Goal: Task Accomplishment & Management: Manage account settings

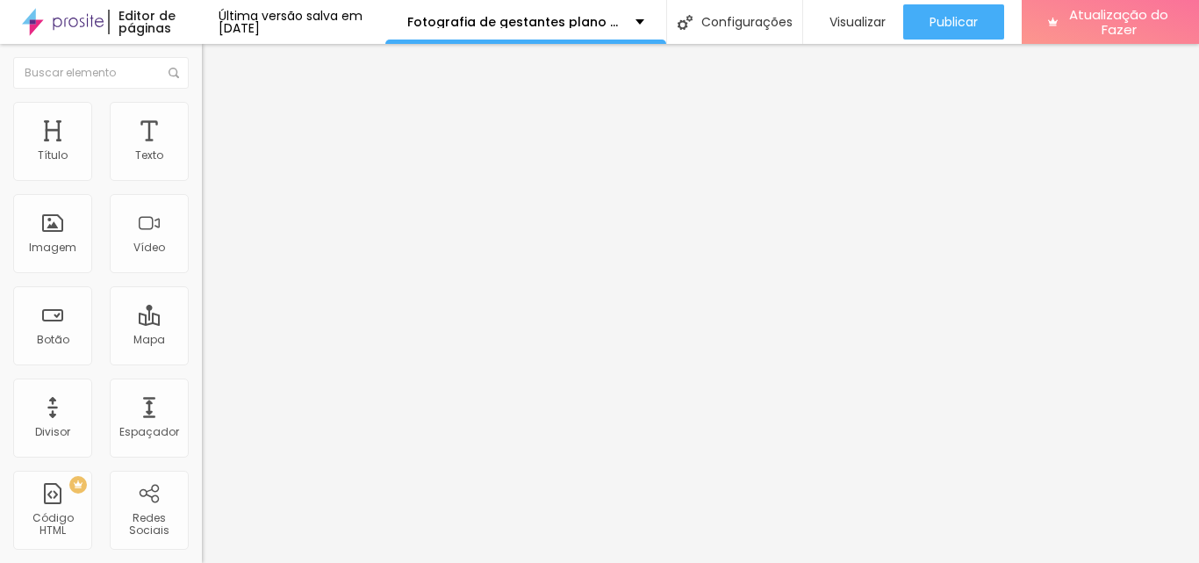
click at [212, 165] on input "12 de agosto de 2024 às 12h06" at bounding box center [253, 156] width 82 height 18
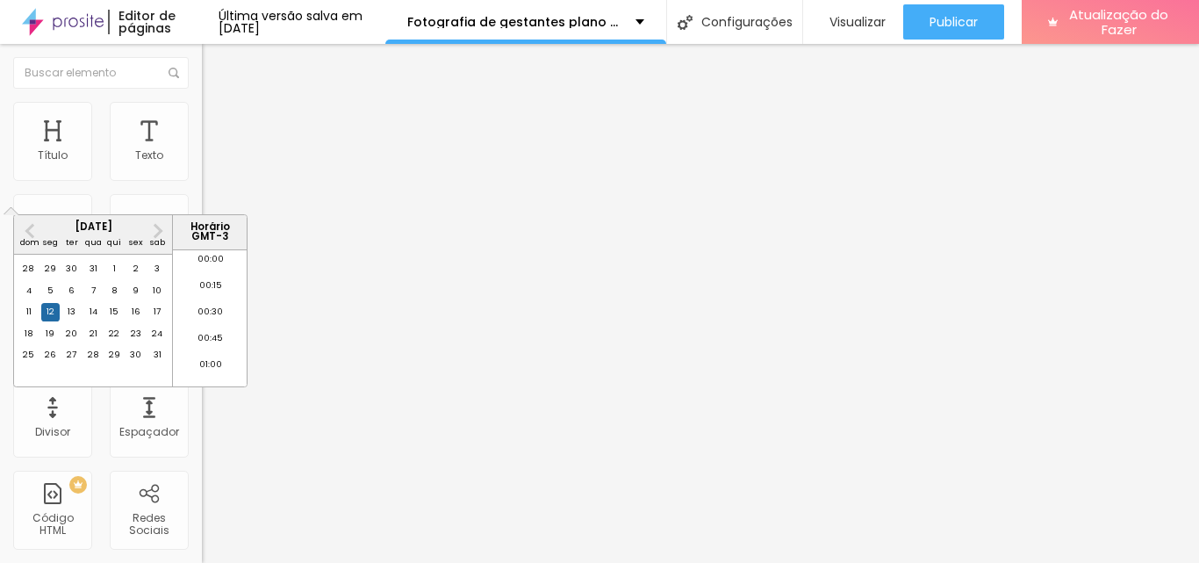
scroll to position [1209, 0]
click at [162, 229] on button "Próximo mês" at bounding box center [158, 231] width 28 height 28
click at [155, 299] on div "12" at bounding box center [157, 291] width 18 height 18
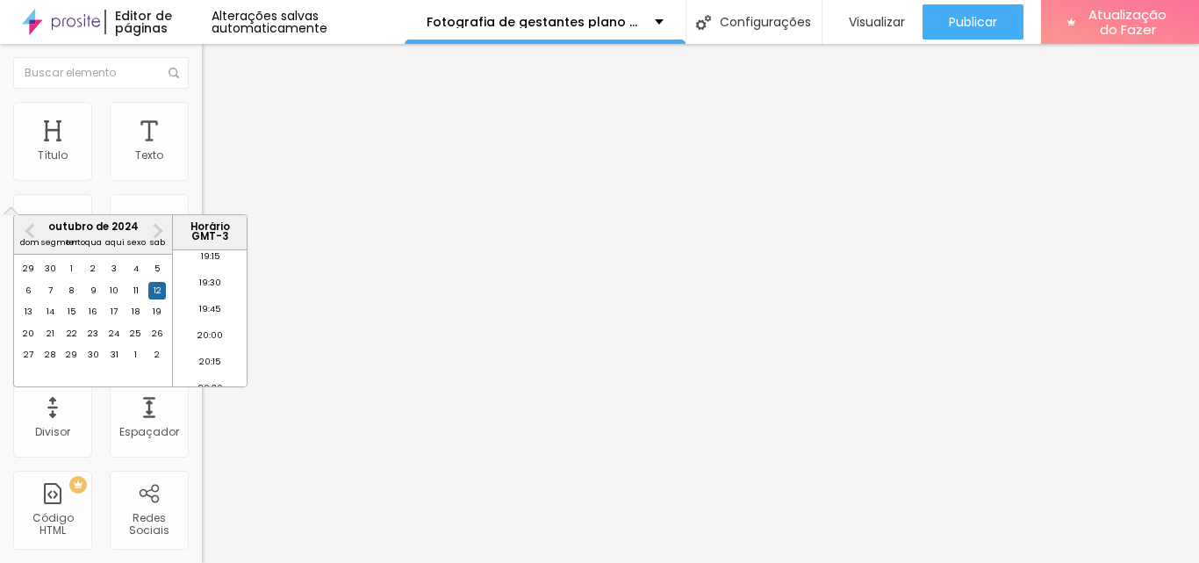
scroll to position [1866, 0]
click at [205, 294] on font "18:00" at bounding box center [210, 288] width 23 height 11
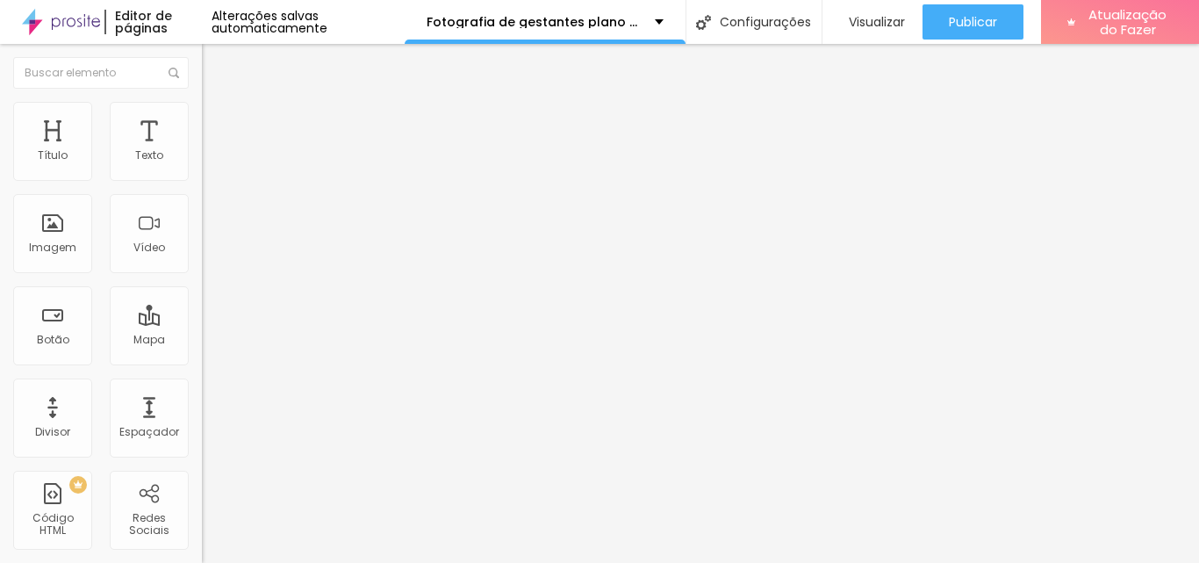
click at [212, 165] on input "12 de outubro de 2024 às 18:00" at bounding box center [251, 156] width 79 height 18
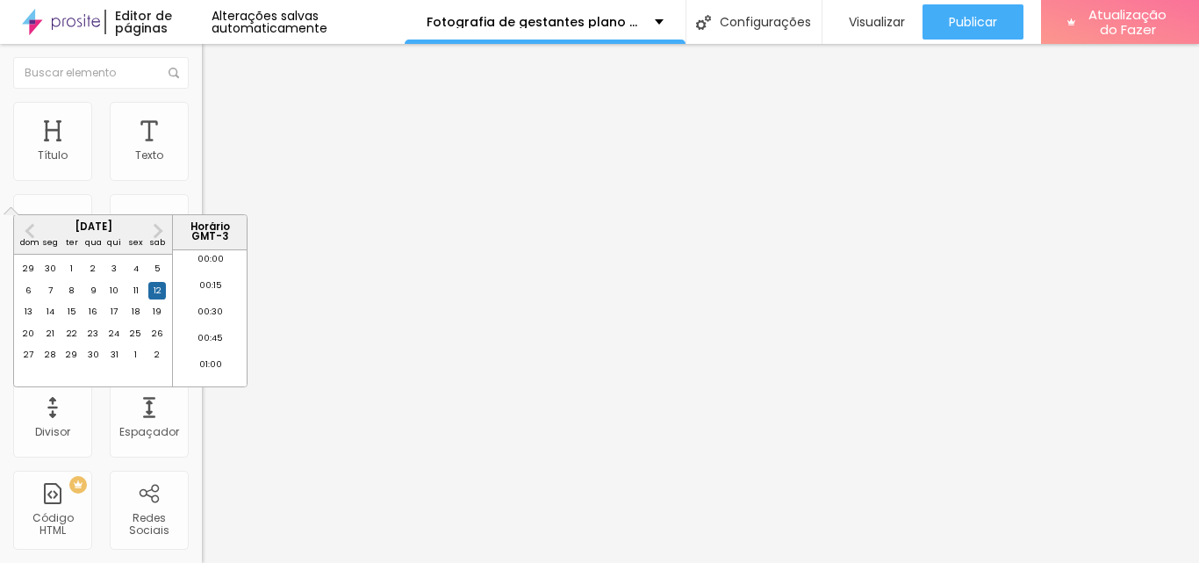
scroll to position [1841, 0]
click at [133, 296] on font "11" at bounding box center [135, 289] width 5 height 11
click at [115, 296] on font "10" at bounding box center [114, 289] width 9 height 11
click at [137, 296] on font "11" at bounding box center [135, 289] width 5 height 11
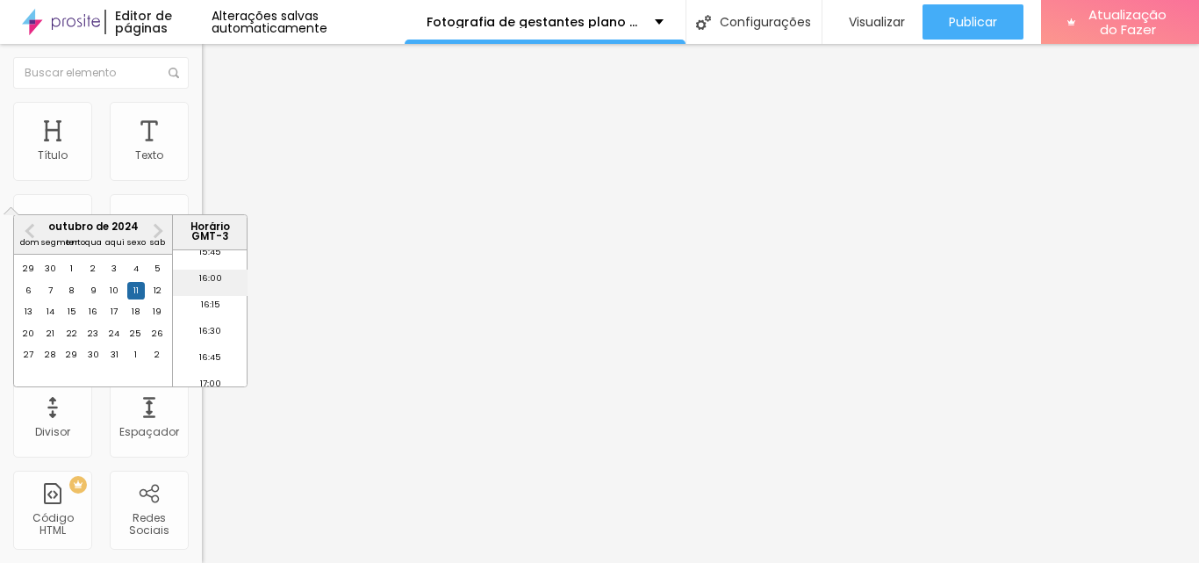
click at [205, 283] on font "16:00" at bounding box center [210, 277] width 23 height 11
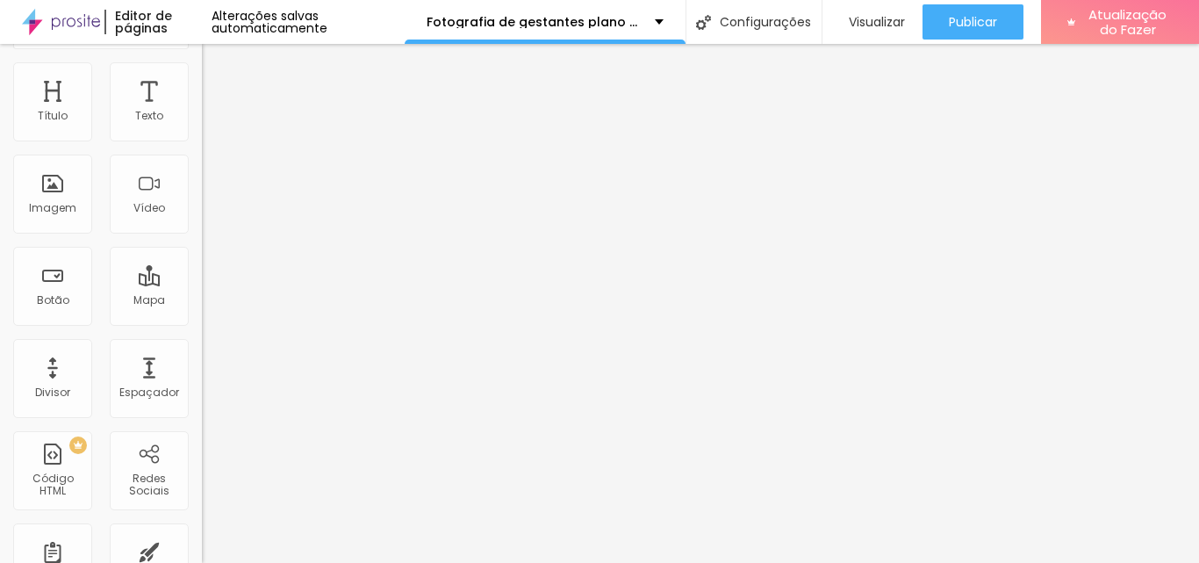
scroll to position [0, 0]
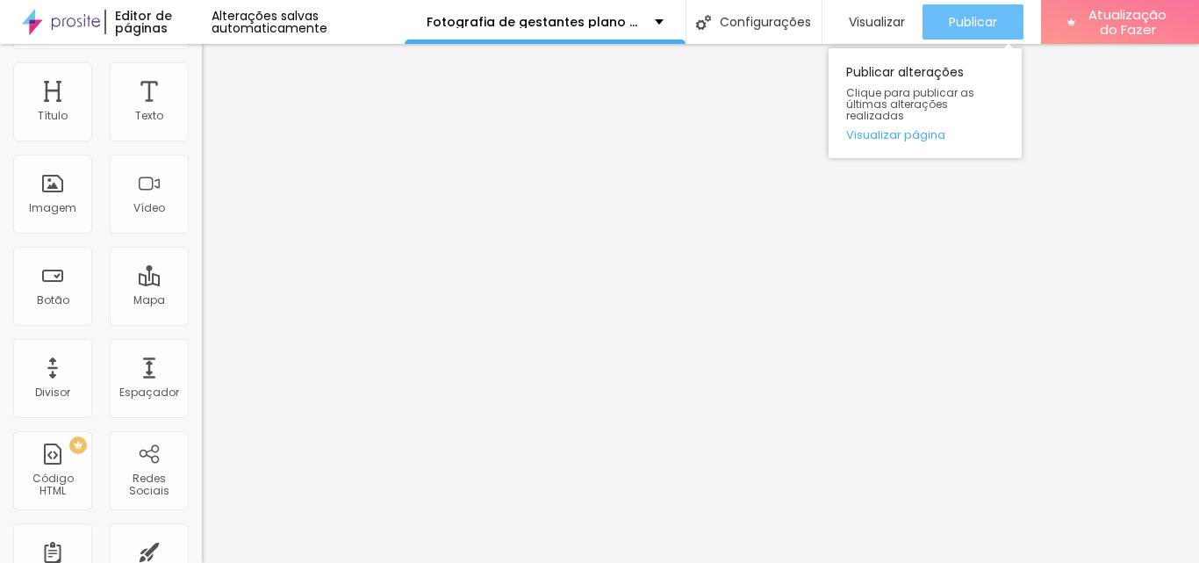
click at [956, 22] on font "Publicar" at bounding box center [973, 22] width 48 height 18
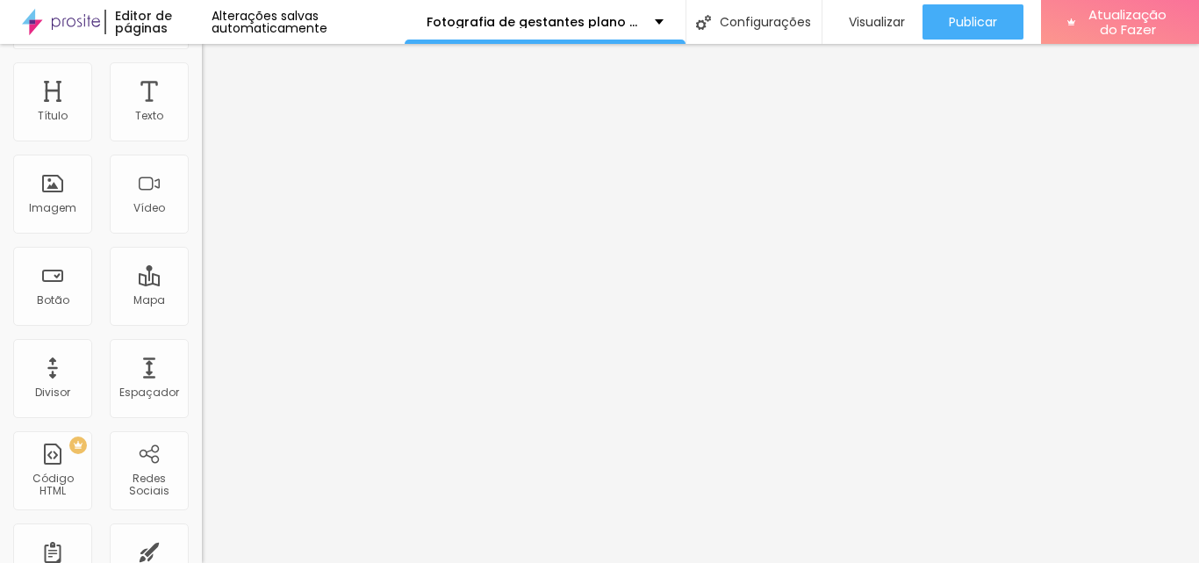
click at [212, 125] on input "11 de outubro de 2024 às 16:00" at bounding box center [251, 117] width 79 height 18
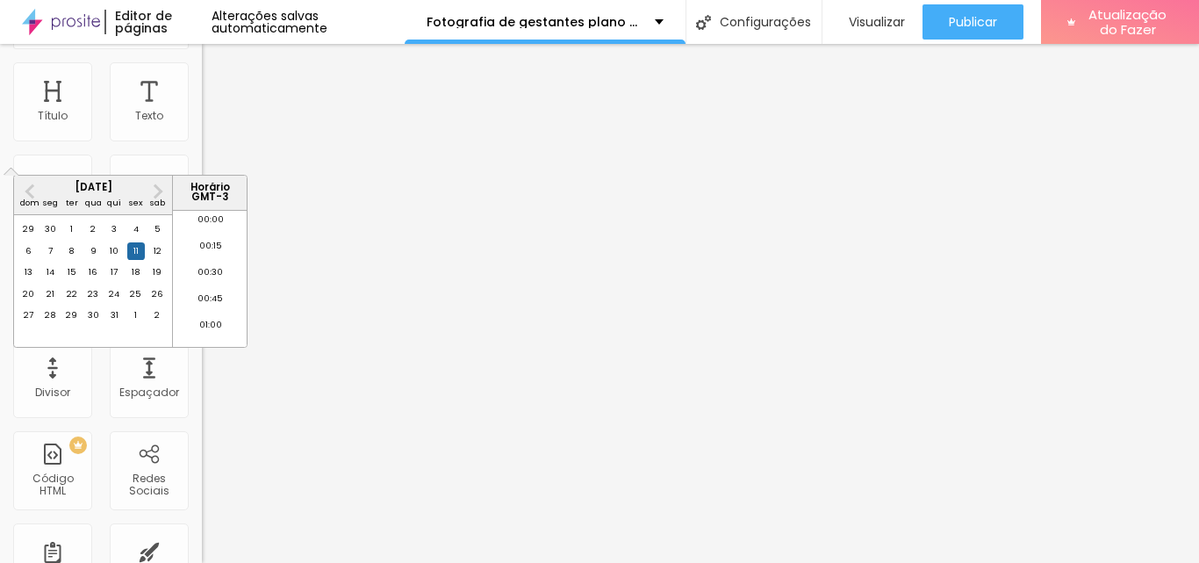
scroll to position [1631, 0]
click at [157, 256] on font "12" at bounding box center [158, 250] width 8 height 11
type input "12 de outubro de 2024 às 16:00"
click at [204, 279] on font "16:00" at bounding box center [210, 273] width 25 height 11
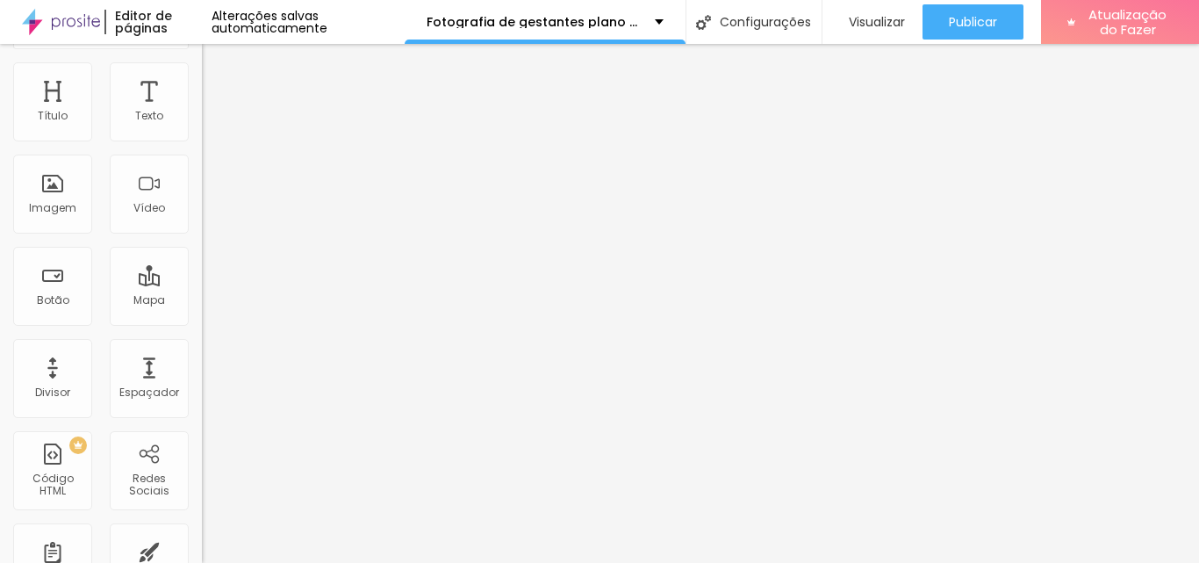
click at [202, 120] on img at bounding box center [207, 115] width 11 height 11
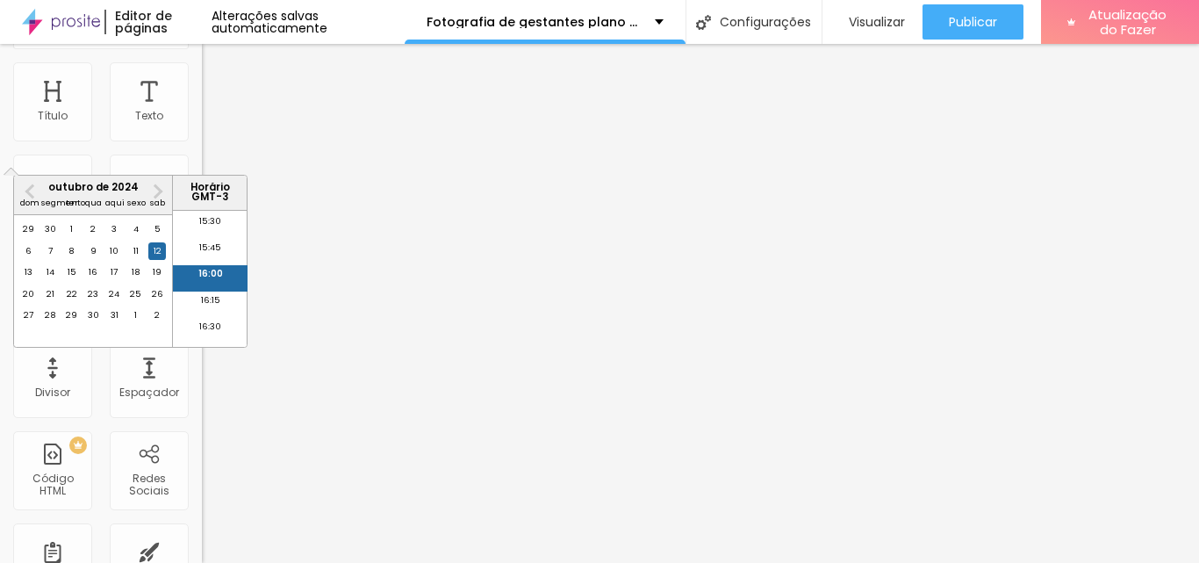
click at [208, 276] on font "16:00" at bounding box center [210, 273] width 25 height 11
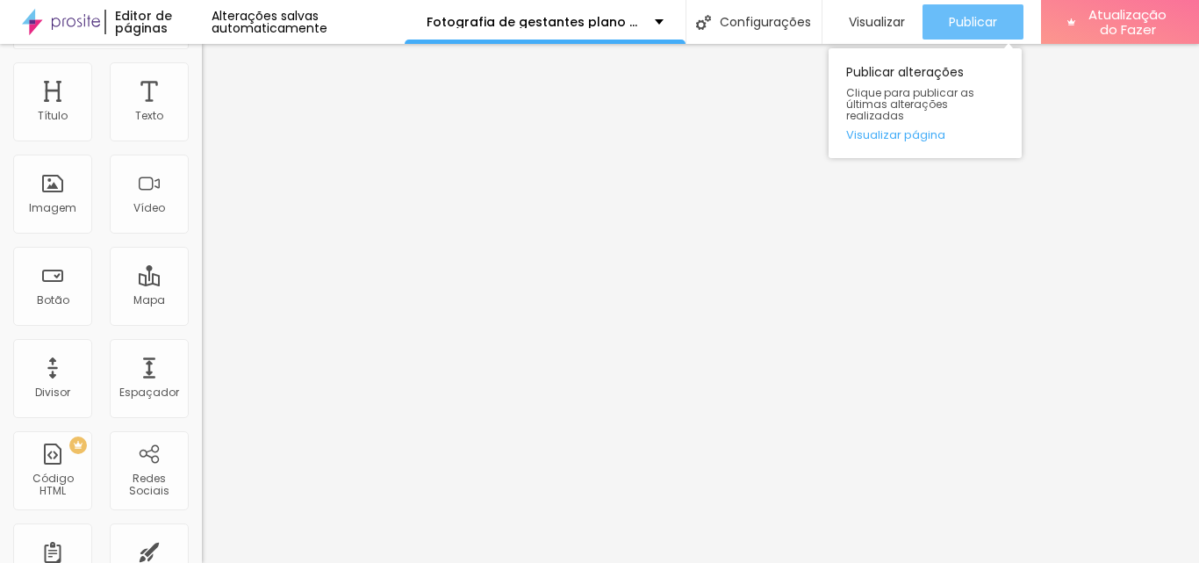
click at [974, 15] on font "Publicar" at bounding box center [973, 22] width 48 height 18
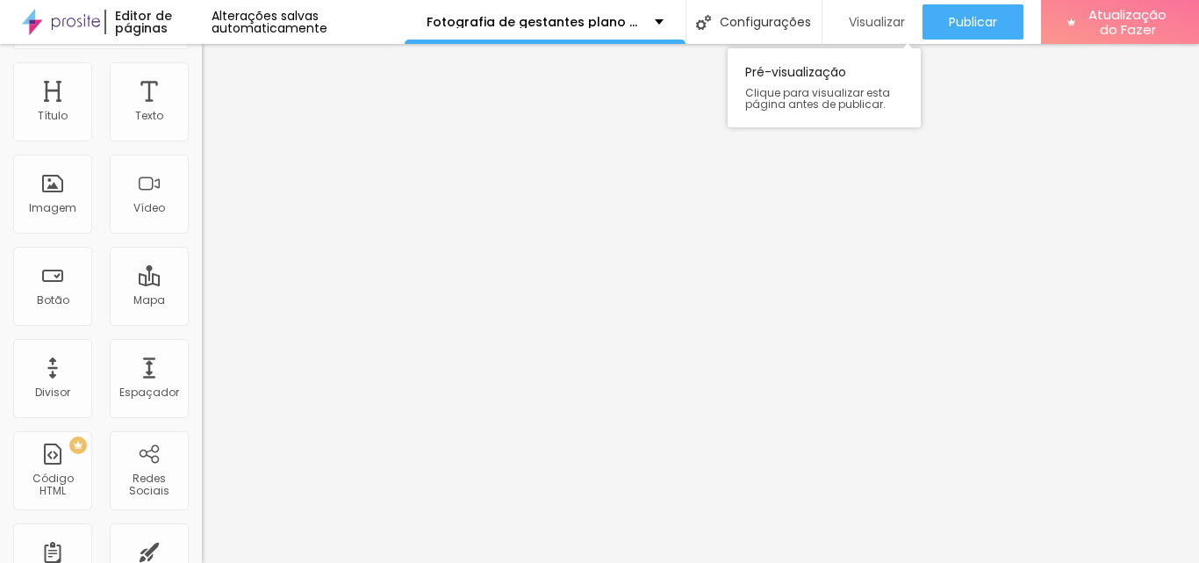
click at [872, 17] on font "Visualizar" at bounding box center [877, 22] width 56 height 18
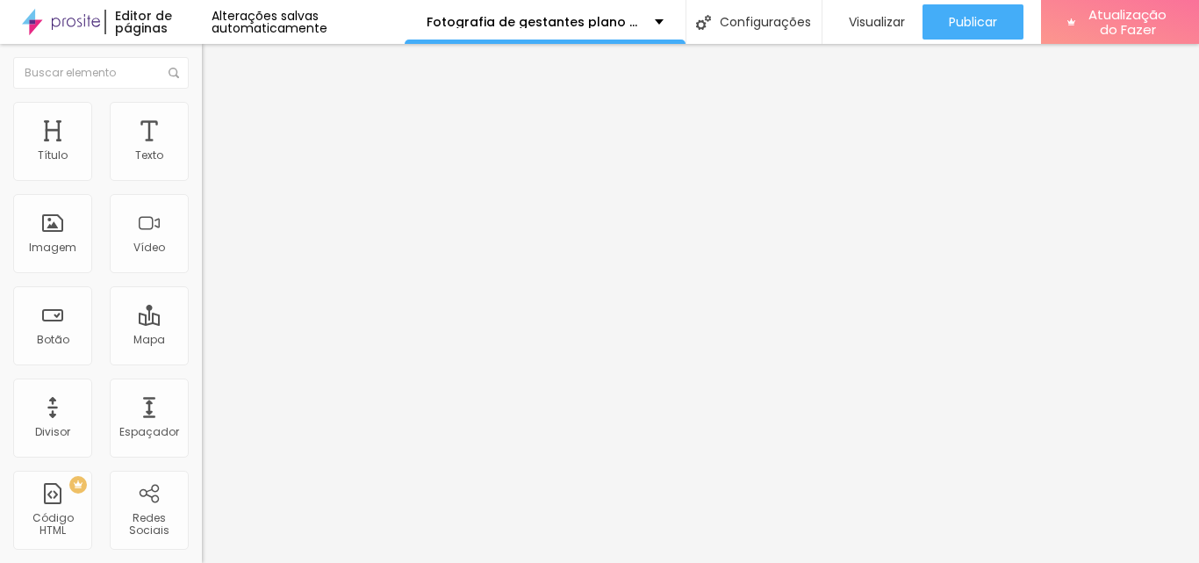
click at [212, 165] on input "12 de outubro de 2024 às 16:00" at bounding box center [251, 156] width 79 height 18
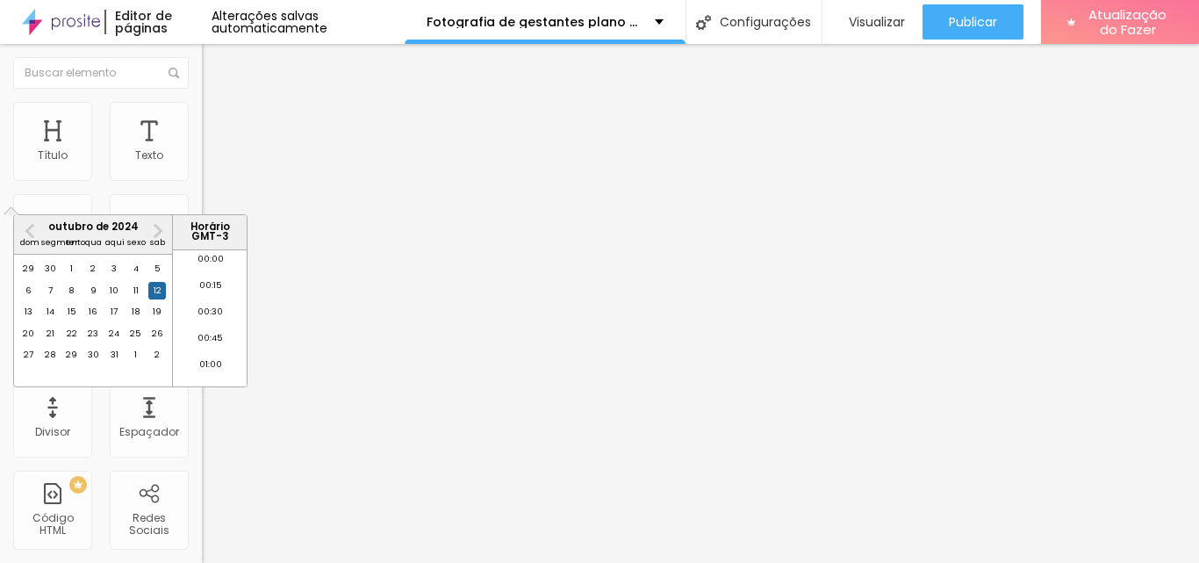
scroll to position [1631, 0]
click at [132, 299] on div "11" at bounding box center [136, 291] width 18 height 18
click at [207, 343] on font "16:15" at bounding box center [210, 338] width 19 height 11
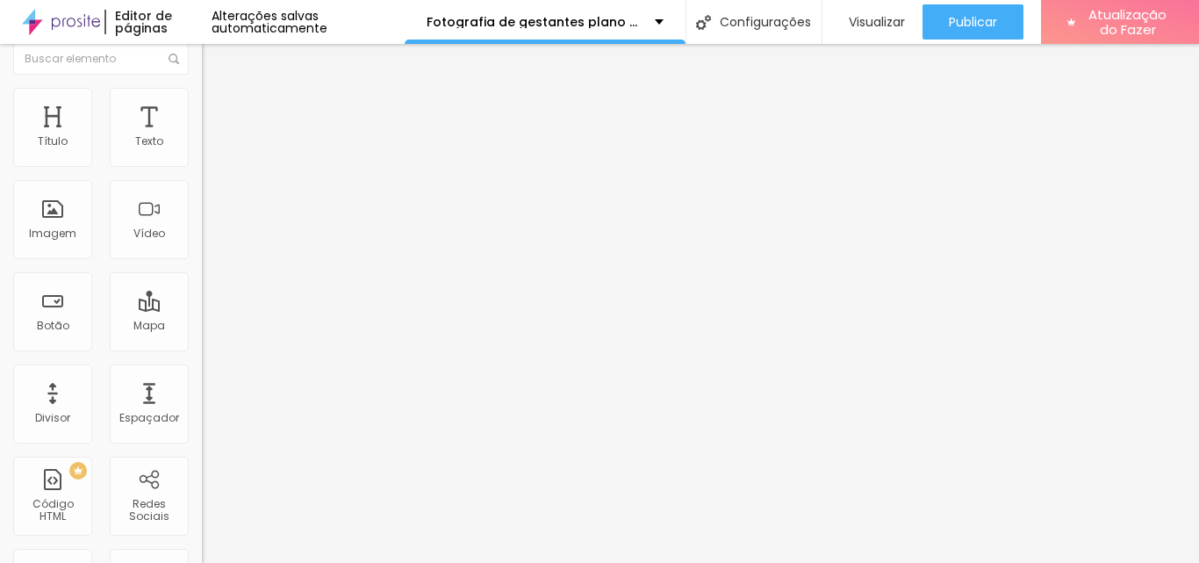
scroll to position [0, 0]
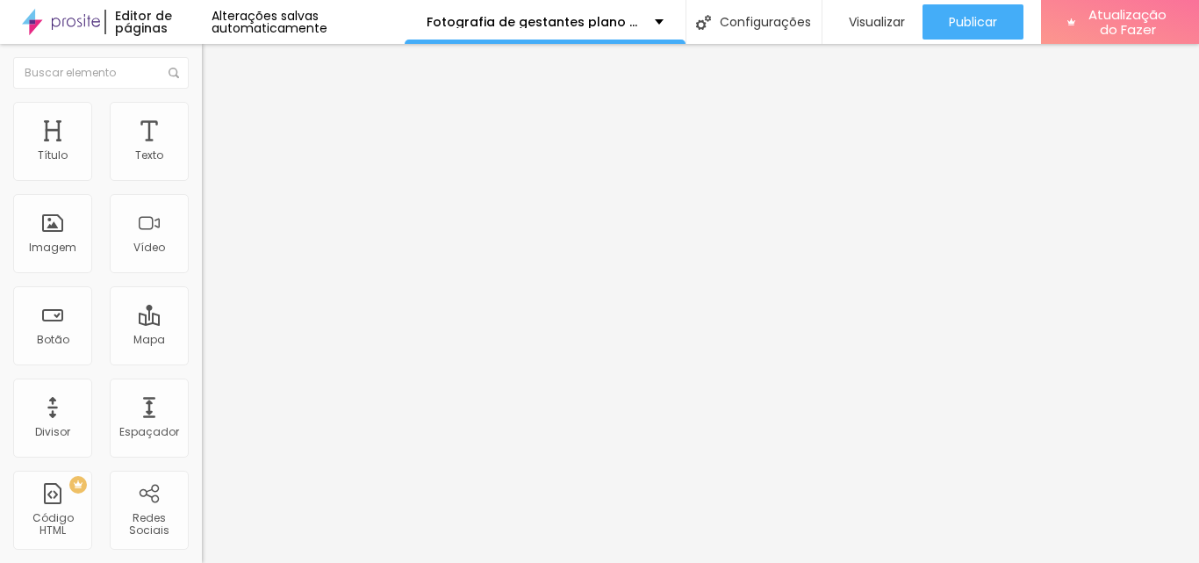
click at [202, 184] on img at bounding box center [206, 180] width 9 height 9
click at [202, 176] on div at bounding box center [303, 176] width 202 height 0
click at [212, 165] on input "11 de outubro de 2024 às 16:15" at bounding box center [249, 156] width 75 height 18
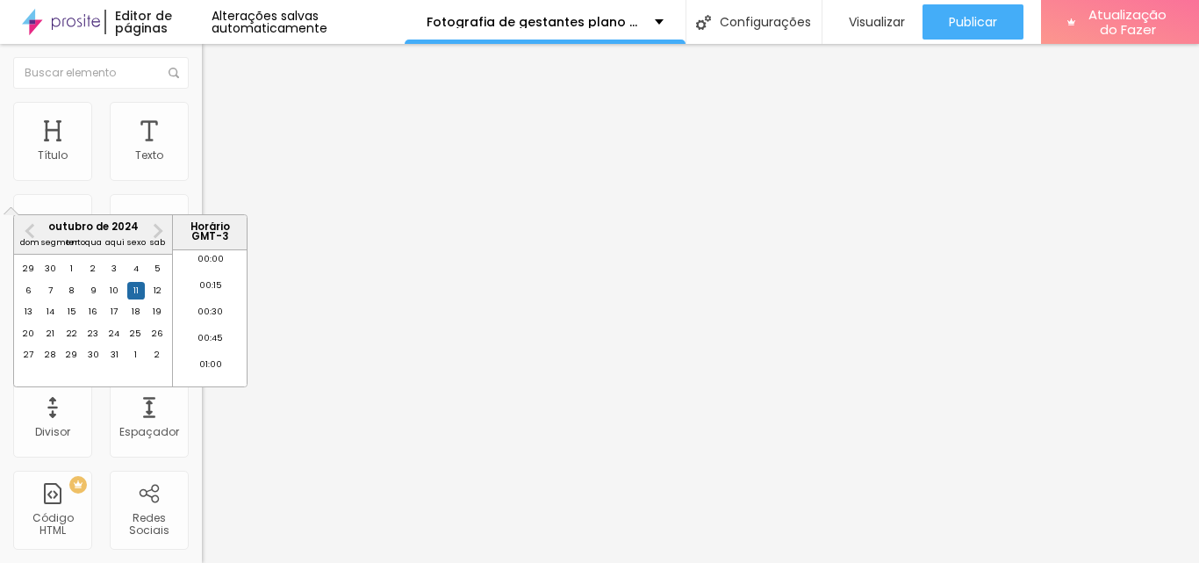
scroll to position [1657, 0]
click at [157, 296] on font "12" at bounding box center [158, 289] width 8 height 11
click at [31, 339] on font "20" at bounding box center [28, 332] width 11 height 11
click at [155, 296] on font "12" at bounding box center [158, 289] width 8 height 11
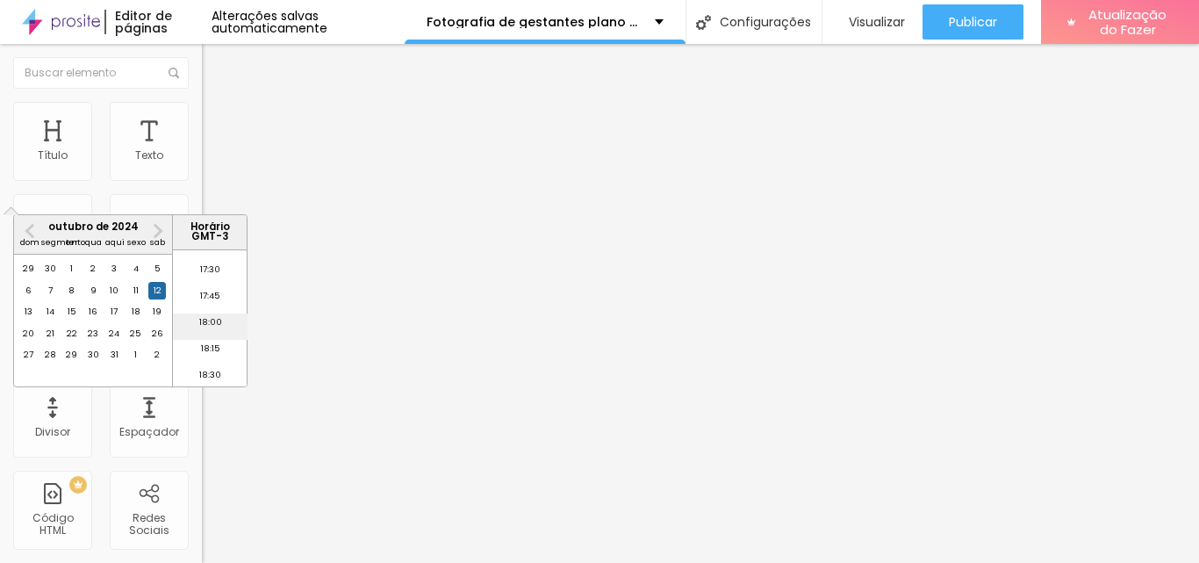
click at [209, 327] on font "18:00" at bounding box center [210, 321] width 23 height 11
type input "12 de outubro de 2024 às 18:00"
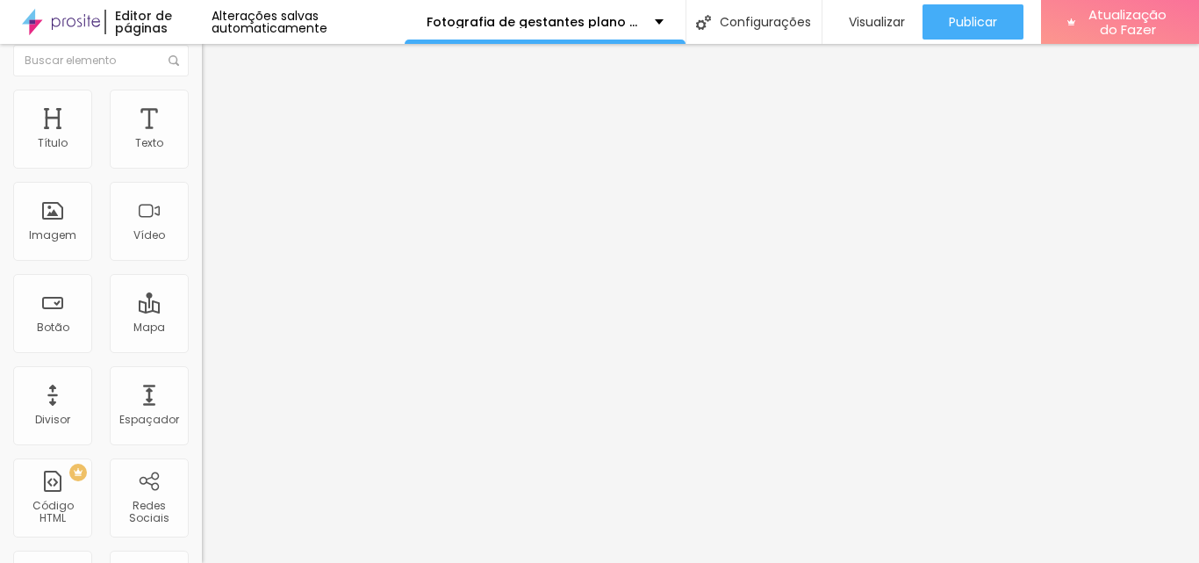
scroll to position [0, 0]
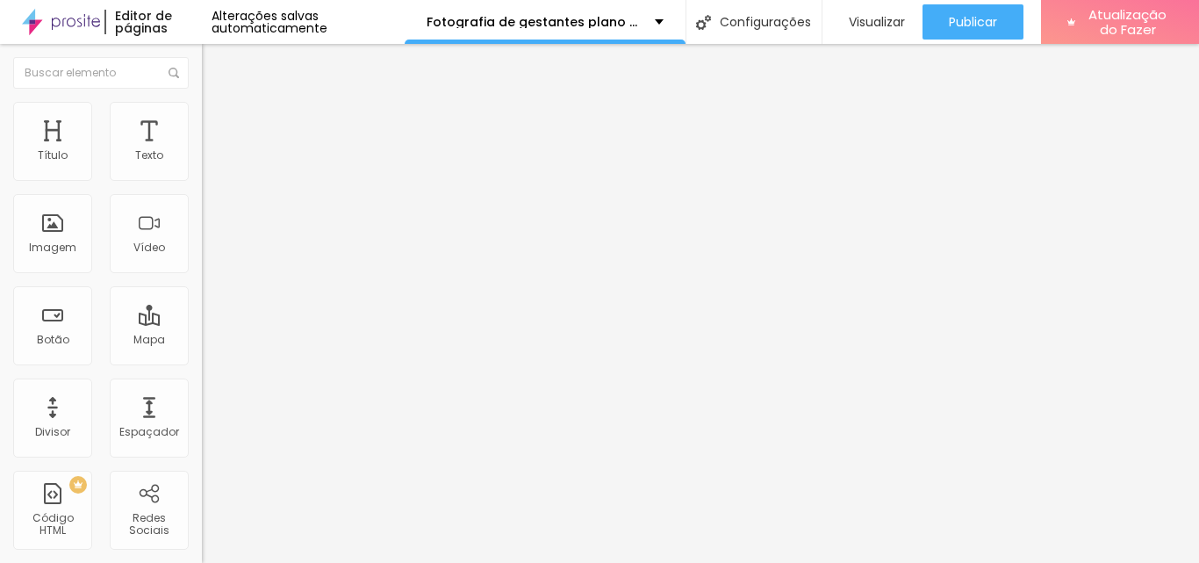
click at [202, 119] on img at bounding box center [210, 127] width 16 height 16
click at [202, 110] on img at bounding box center [210, 110] width 16 height 16
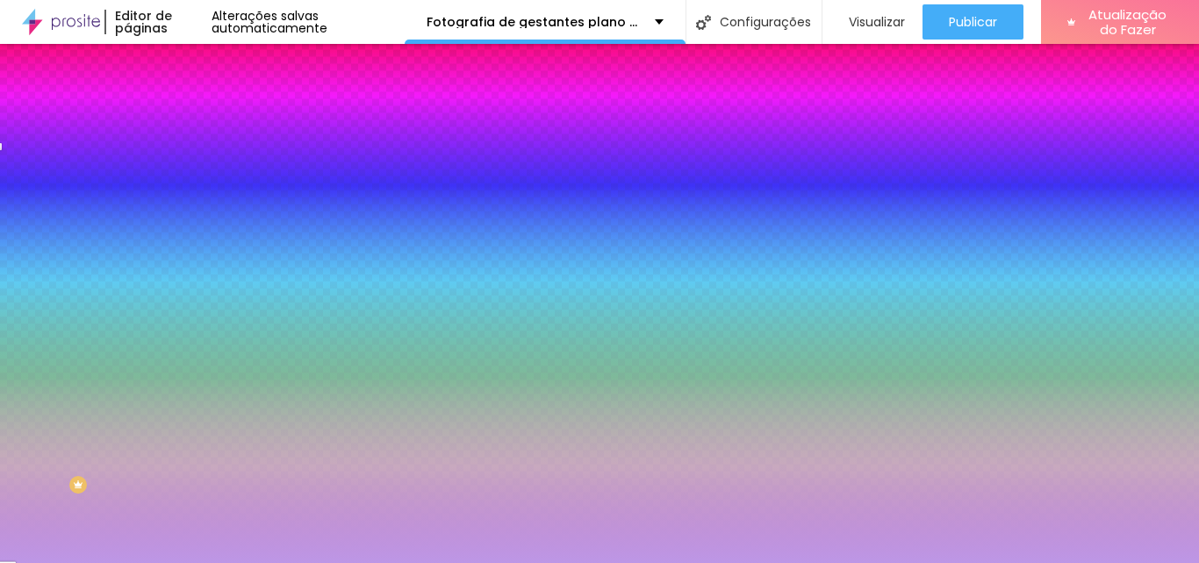
click at [202, 100] on img at bounding box center [210, 92] width 16 height 16
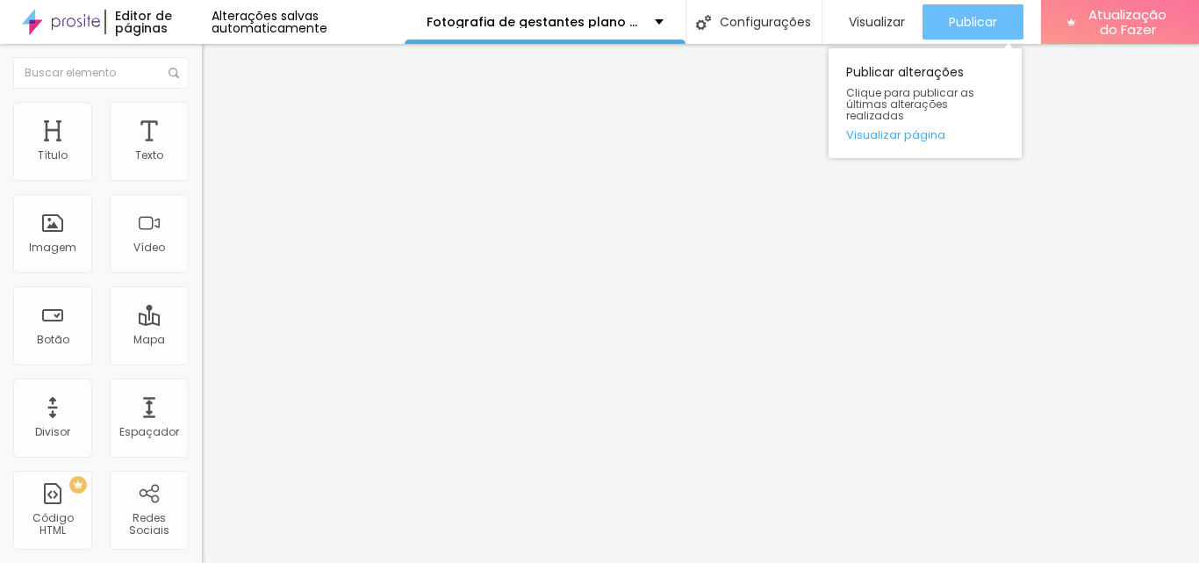
click at [965, 15] on font "Publicar" at bounding box center [973, 22] width 48 height 18
click at [878, 126] on font "Visualizar página" at bounding box center [895, 134] width 99 height 17
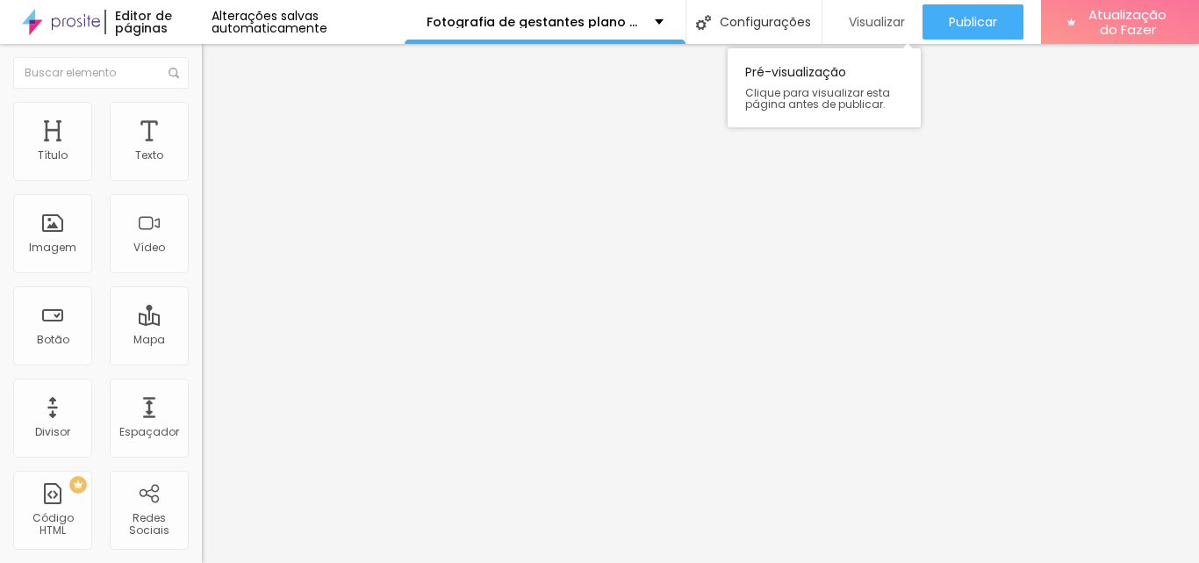
click at [869, 19] on font "Visualizar" at bounding box center [877, 22] width 56 height 18
click at [202, 165] on input "Rua Henriqueta n° 125, Estiva Taubaté SP" at bounding box center [307, 156] width 211 height 18
click at [202, 165] on input "Ruaaubaté SP" at bounding box center [307, 156] width 211 height 18
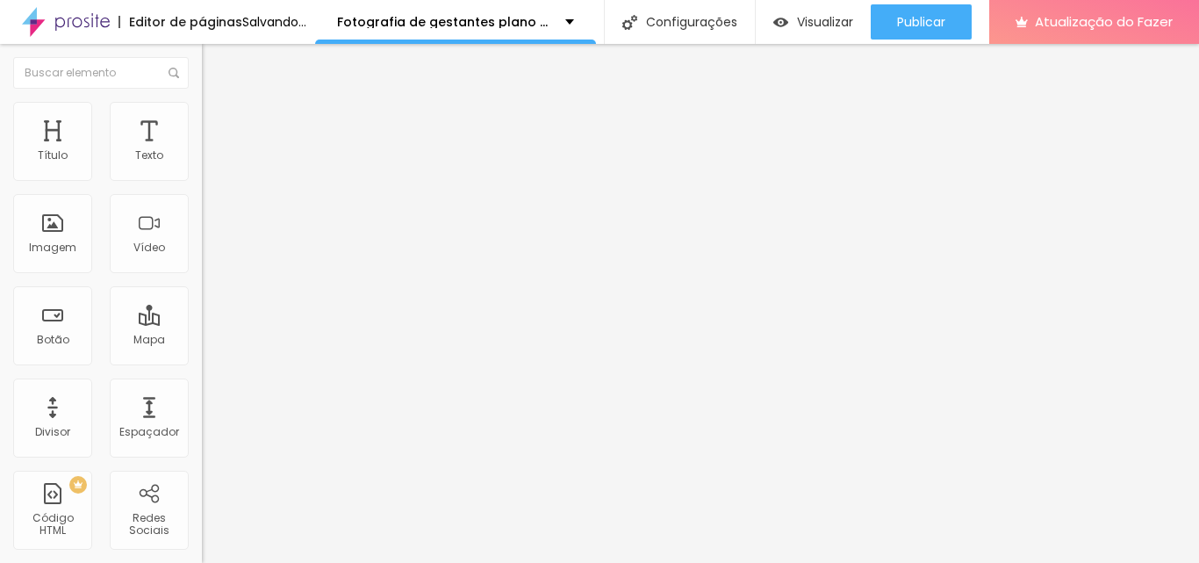
type input "R"
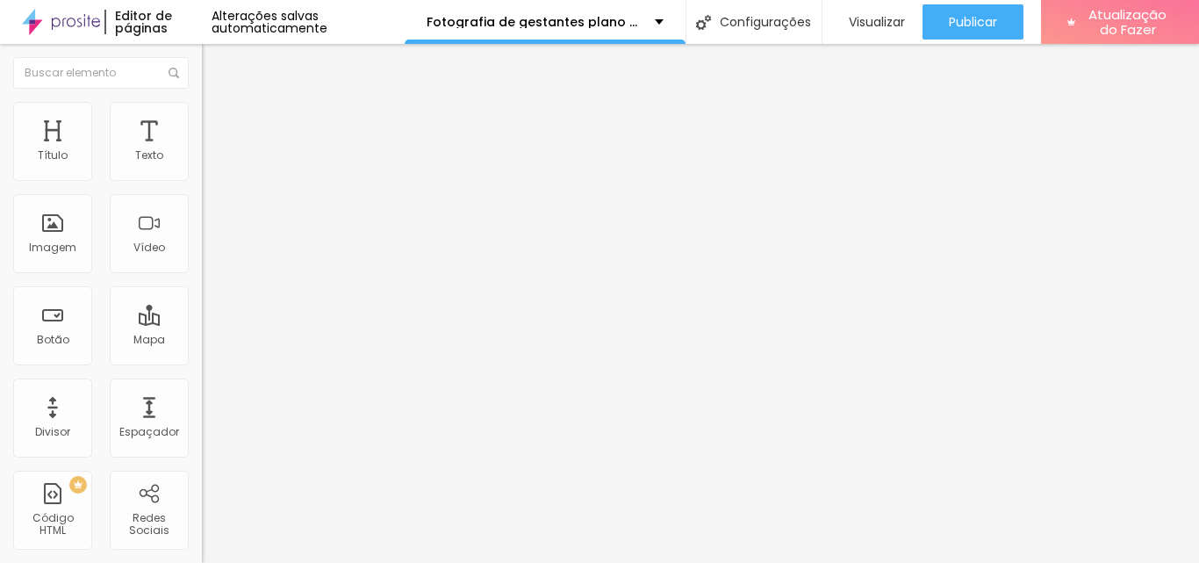
paste input "Endereço: R. Jurandir Martins Filho, 35 Sala 305 Edifício Global Offices - Espl…"
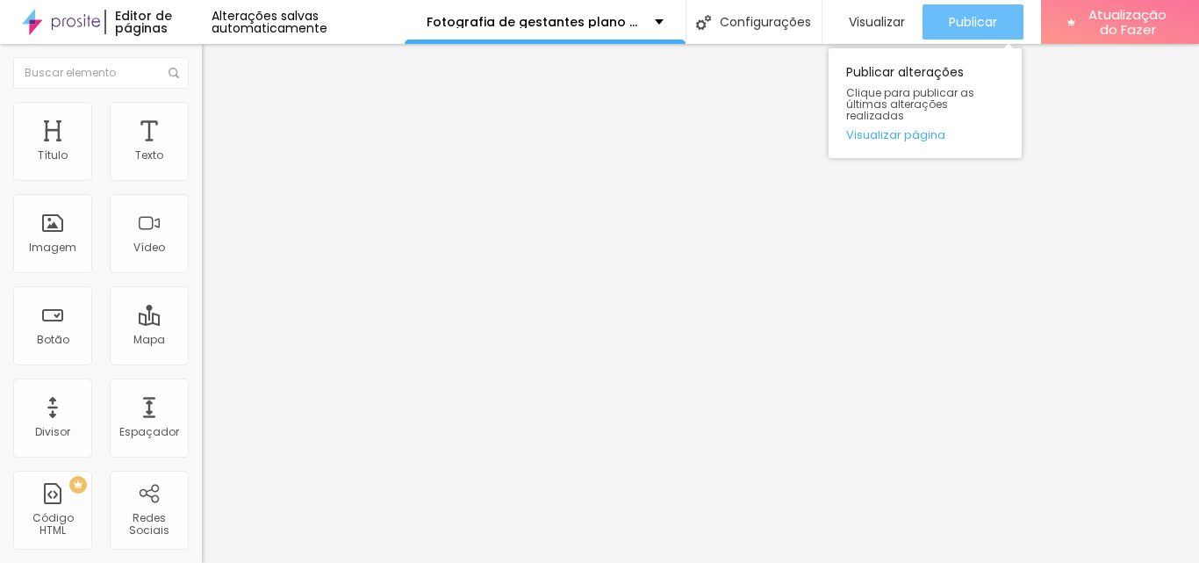
type input "Endereço: R. Jurandir Martins Filho, 35 Sala 305 Edifício Global Offices - Espl…"
click at [976, 18] on font "Publicar" at bounding box center [973, 22] width 48 height 18
click at [887, 126] on font "Visualizar página" at bounding box center [895, 134] width 99 height 17
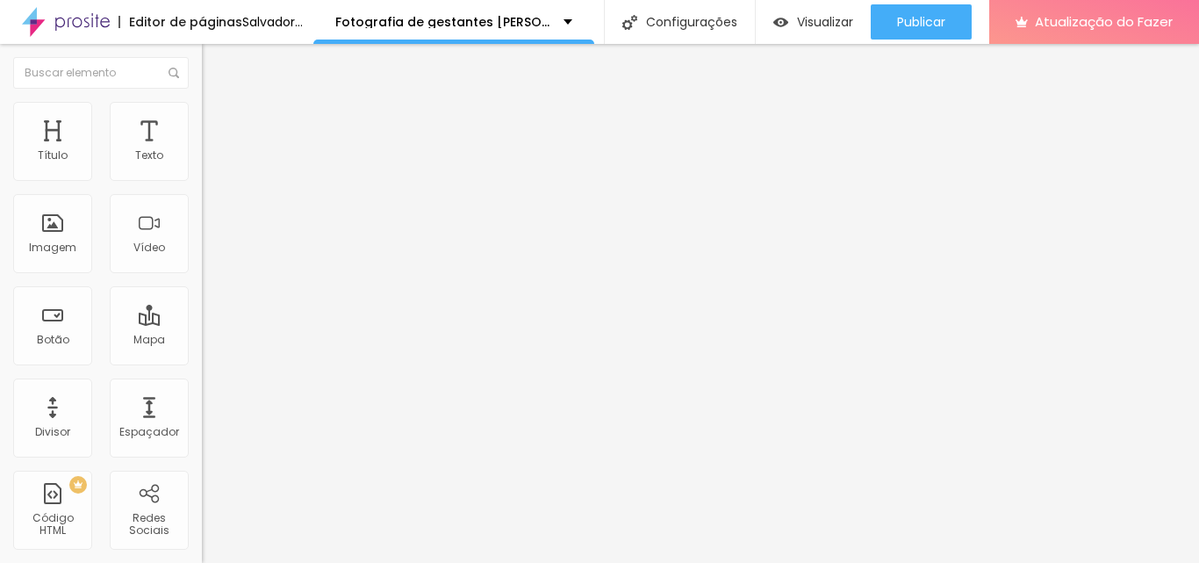
click at [298, 147] on img at bounding box center [303, 142] width 11 height 11
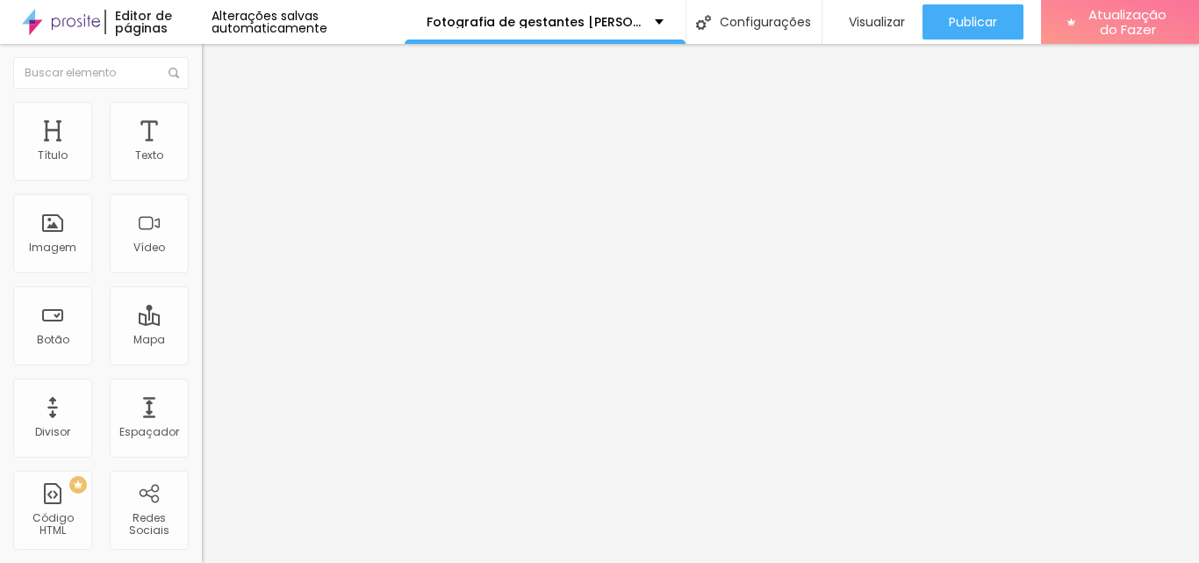
click at [212, 151] on font "Trocar imagem" at bounding box center [254, 143] width 85 height 15
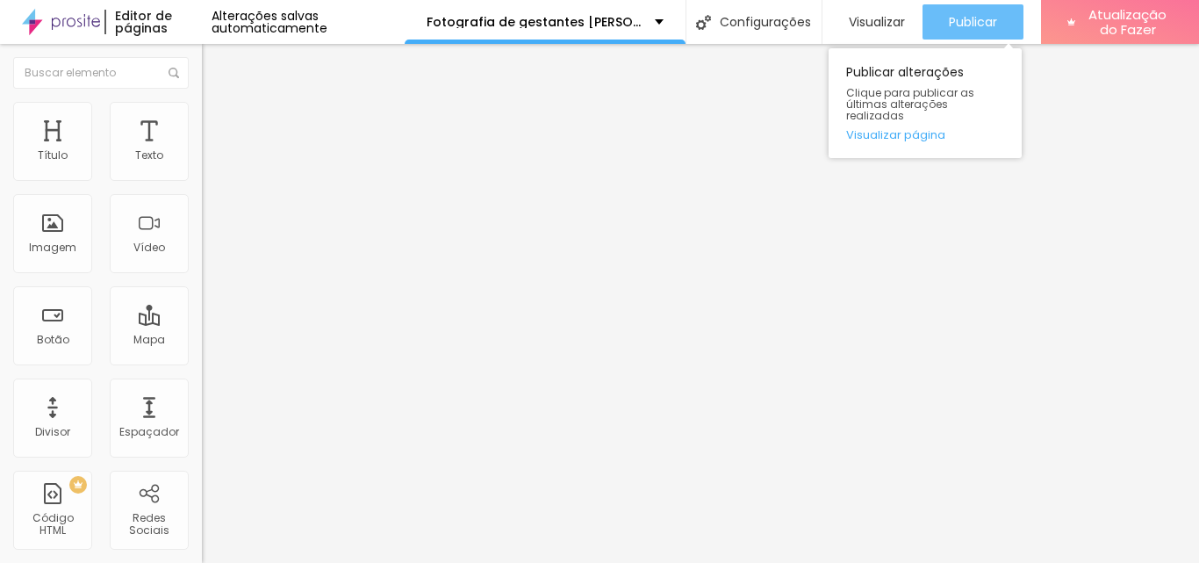
click at [976, 19] on font "Publicar" at bounding box center [973, 22] width 48 height 18
click at [973, 13] on font "Publicar" at bounding box center [973, 22] width 48 height 18
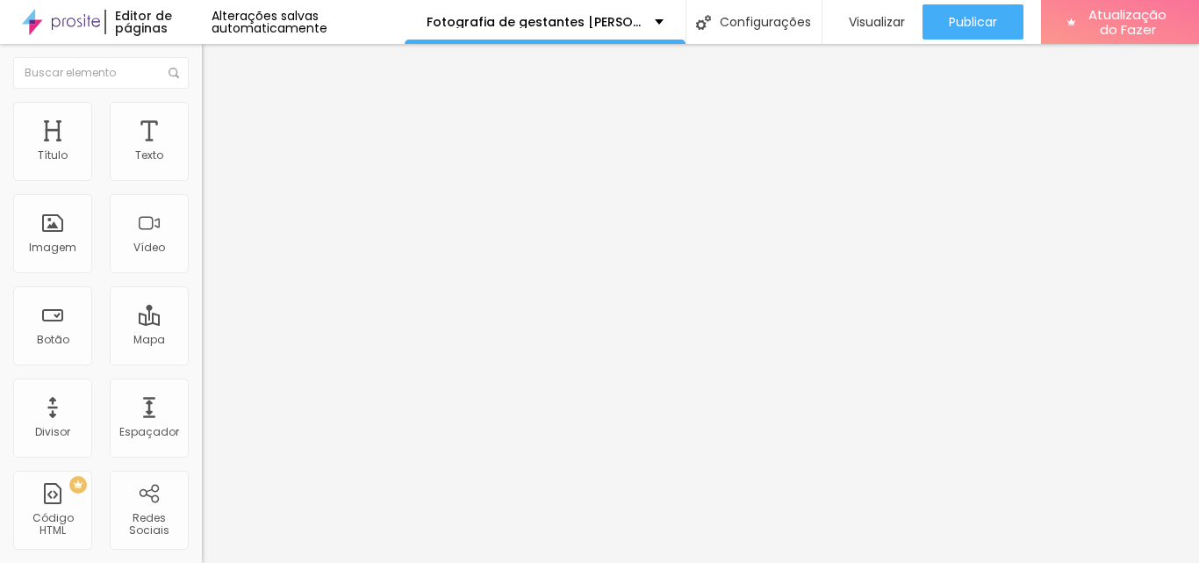
click at [202, 165] on input "Rua Henriqueta n° 125, Estiva Taubaté SP" at bounding box center [307, 156] width 211 height 18
click at [202, 165] on input "Rua Henriqueta n° 125, Estiaubaté SP" at bounding box center [307, 156] width 211 height 18
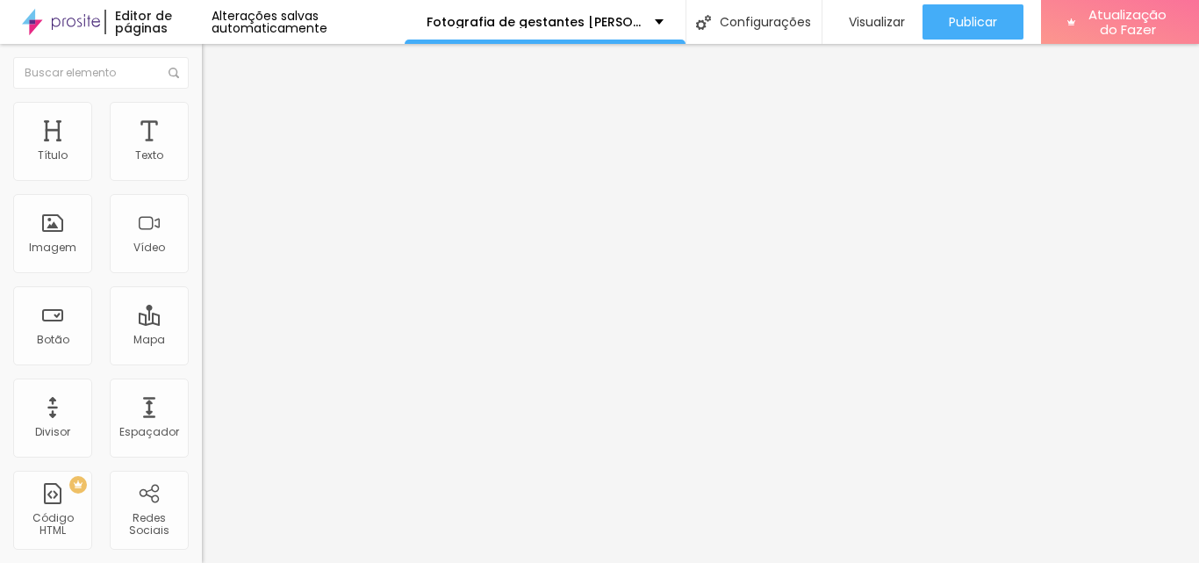
click at [202, 165] on input "Rua Haté SP" at bounding box center [307, 156] width 211 height 18
type input "R"
paste input "Endereço: R. Jurandir Martins Filho, 35 Sala 305 Edifício Global Offices - Espl…"
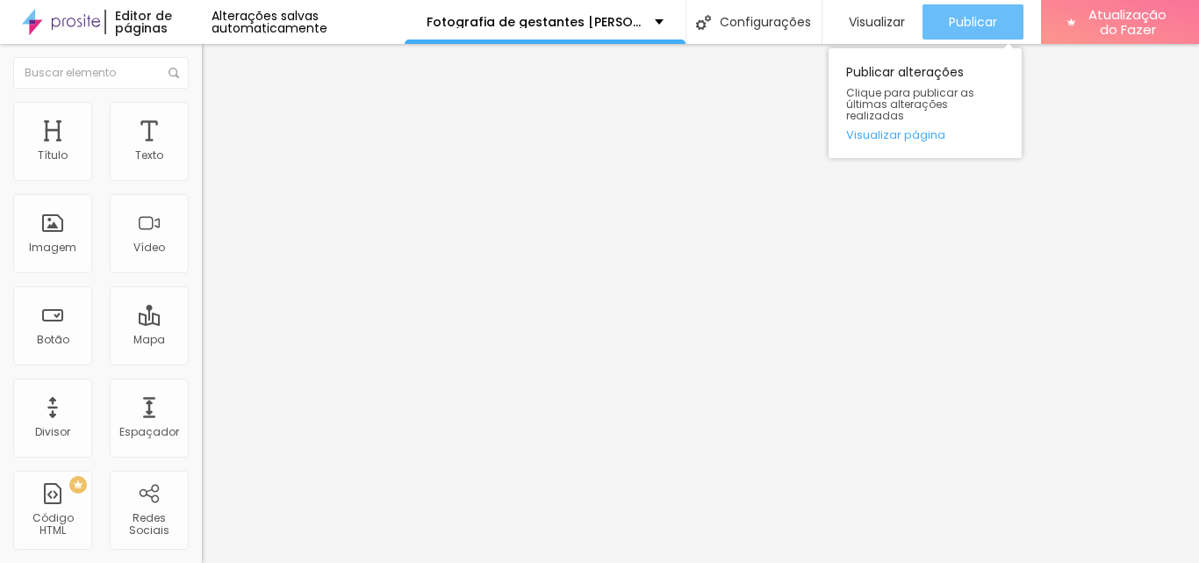
type input "Endereço: R. Jurandir Martins Filho, 35 Sala 305 Edifício Global Offices - Espl…"
click at [980, 18] on font "Publicar" at bounding box center [973, 22] width 48 height 18
click at [986, 18] on font "Publicar" at bounding box center [973, 22] width 48 height 18
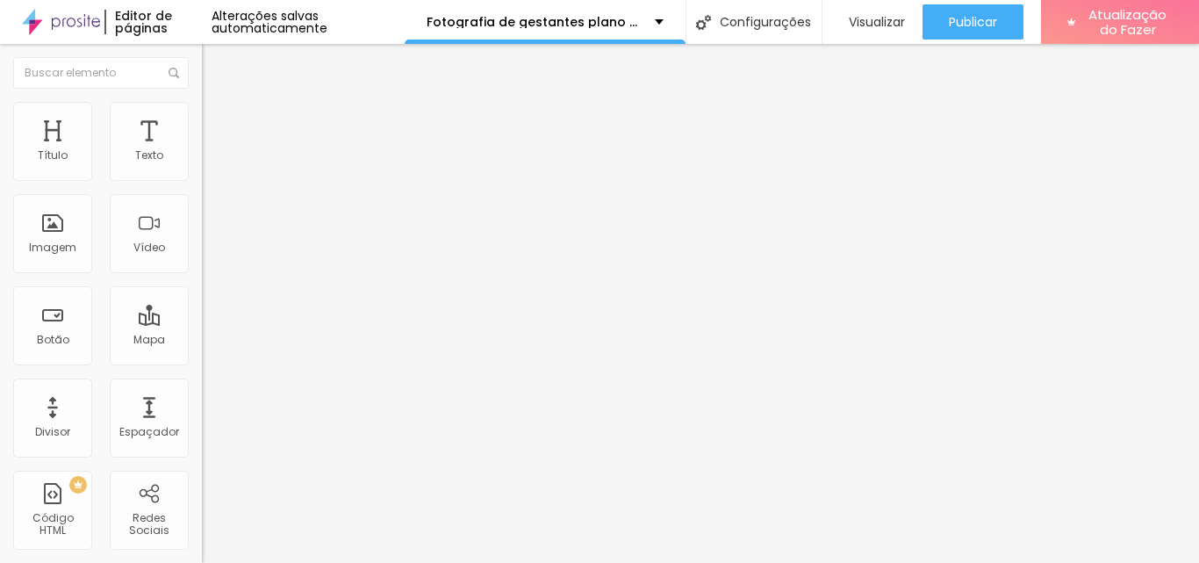
click at [212, 165] on input "12 de outubro de 2024 às 18:00" at bounding box center [251, 156] width 79 height 18
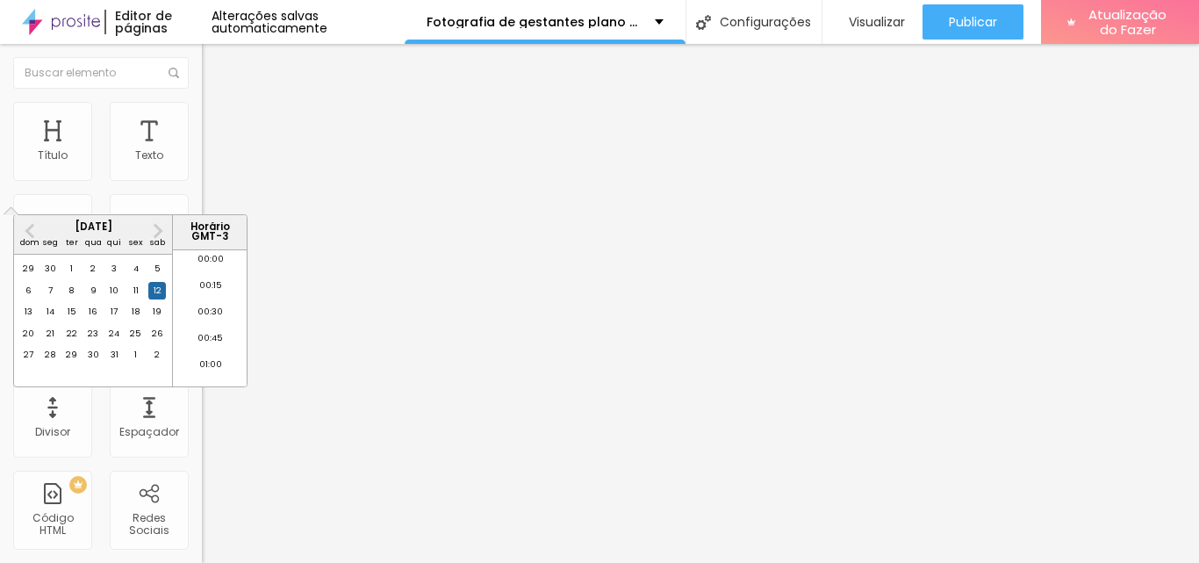
scroll to position [1841, 0]
click at [133, 296] on font "11" at bounding box center [135, 289] width 5 height 11
click at [208, 301] on font "17:00" at bounding box center [210, 295] width 21 height 11
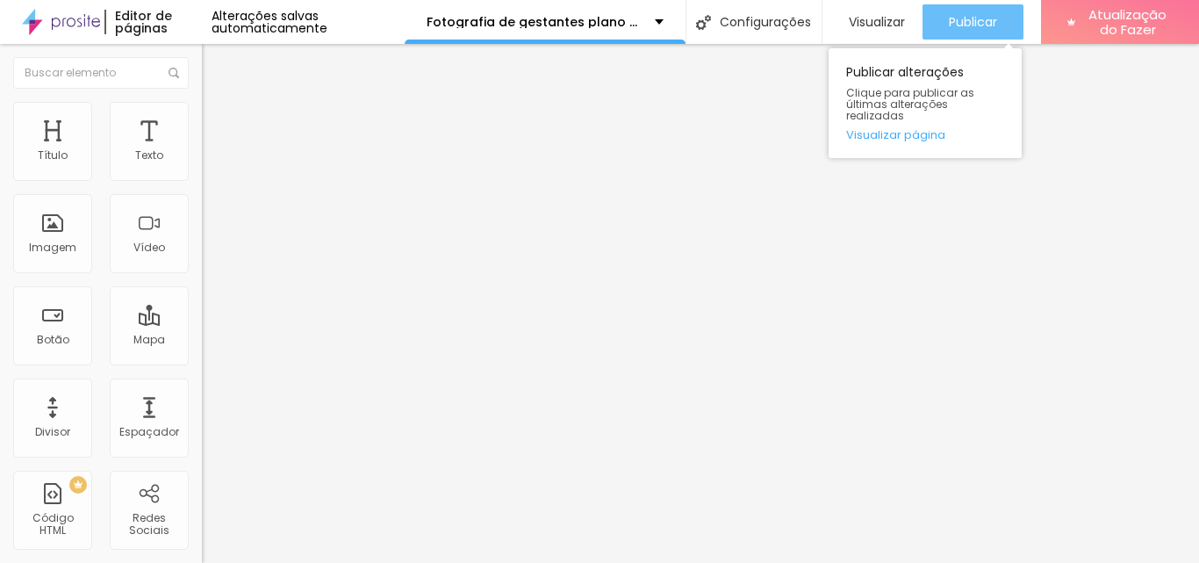
click at [979, 17] on font "Publicar" at bounding box center [973, 22] width 48 height 18
click at [893, 126] on font "Visualizar página" at bounding box center [895, 134] width 99 height 17
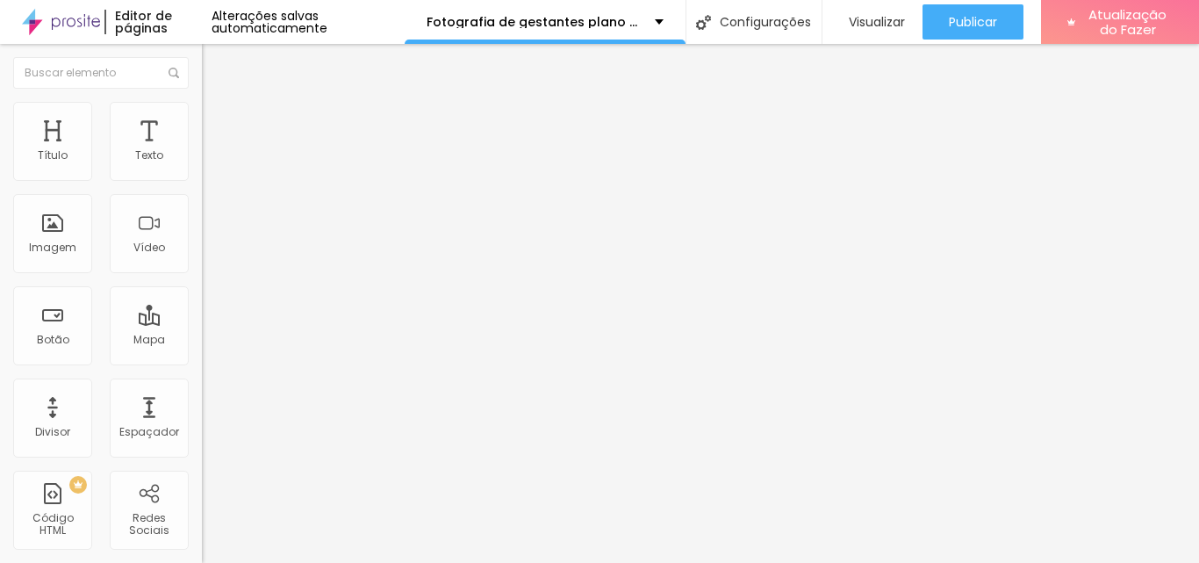
click at [202, 160] on img at bounding box center [207, 154] width 11 height 11
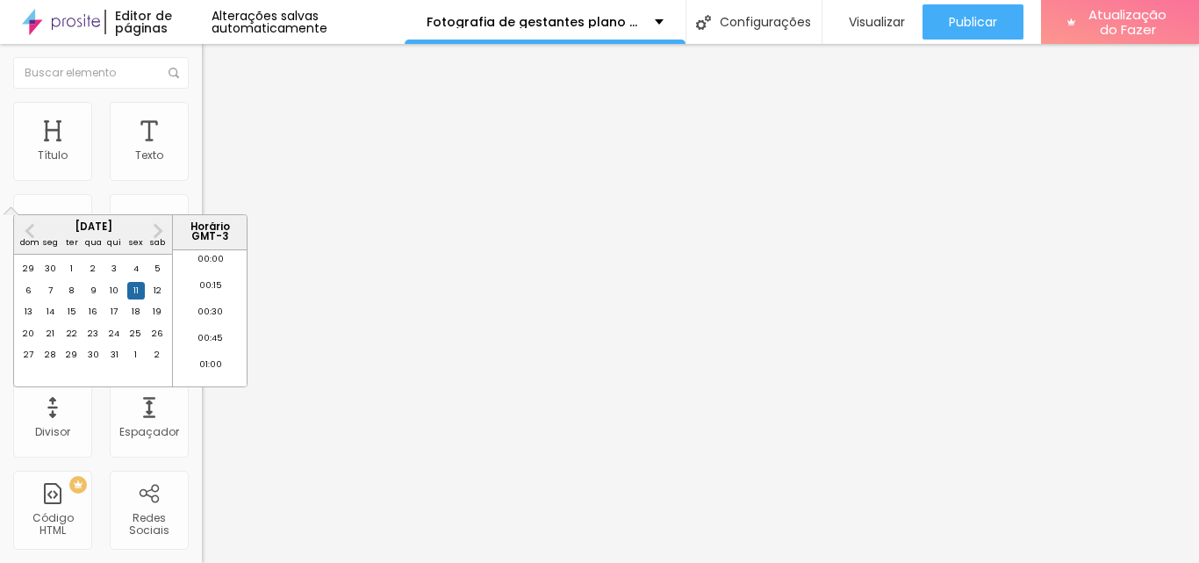
scroll to position [1736, 0]
click at [160, 317] on font "19" at bounding box center [157, 310] width 9 height 11
click at [208, 336] on font "18:00" at bounding box center [210, 330] width 23 height 11
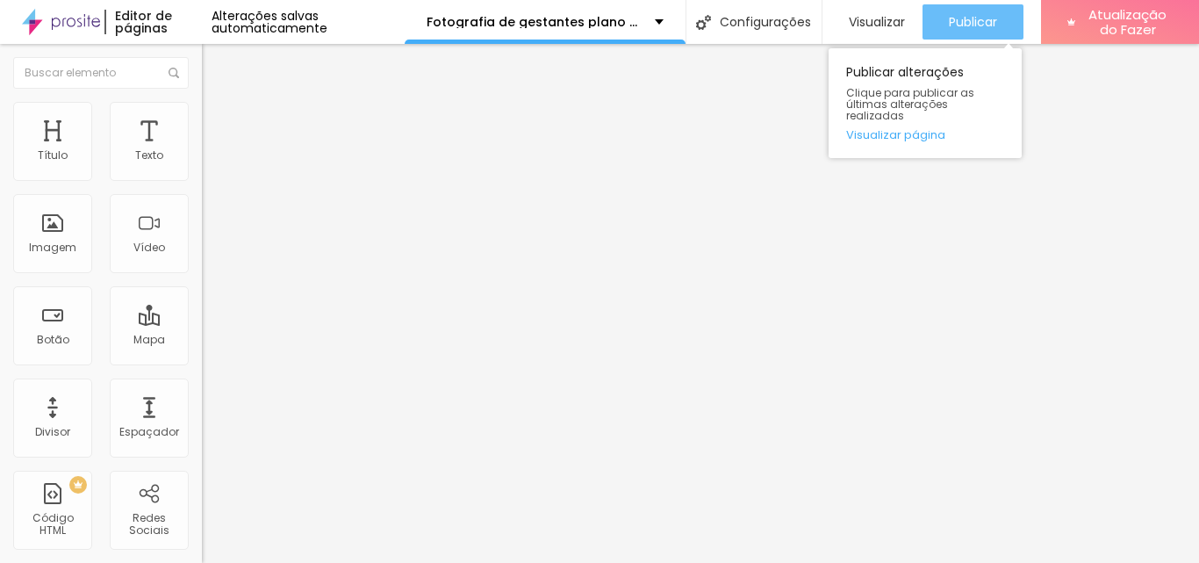
click at [966, 22] on font "Publicar" at bounding box center [973, 22] width 48 height 18
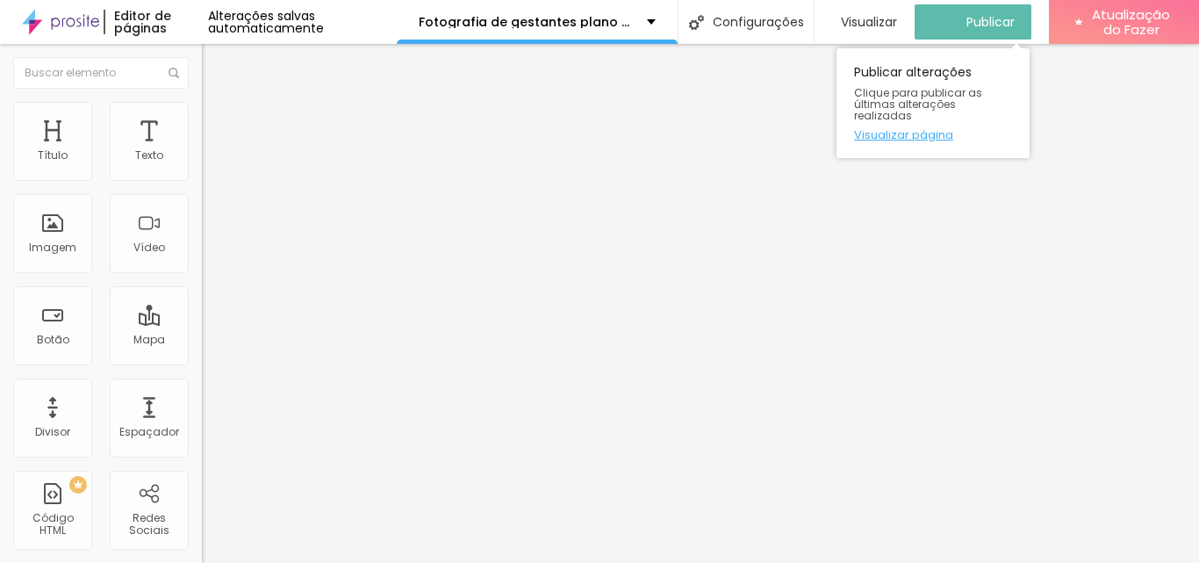
click at [904, 126] on font "Visualizar página" at bounding box center [903, 134] width 99 height 17
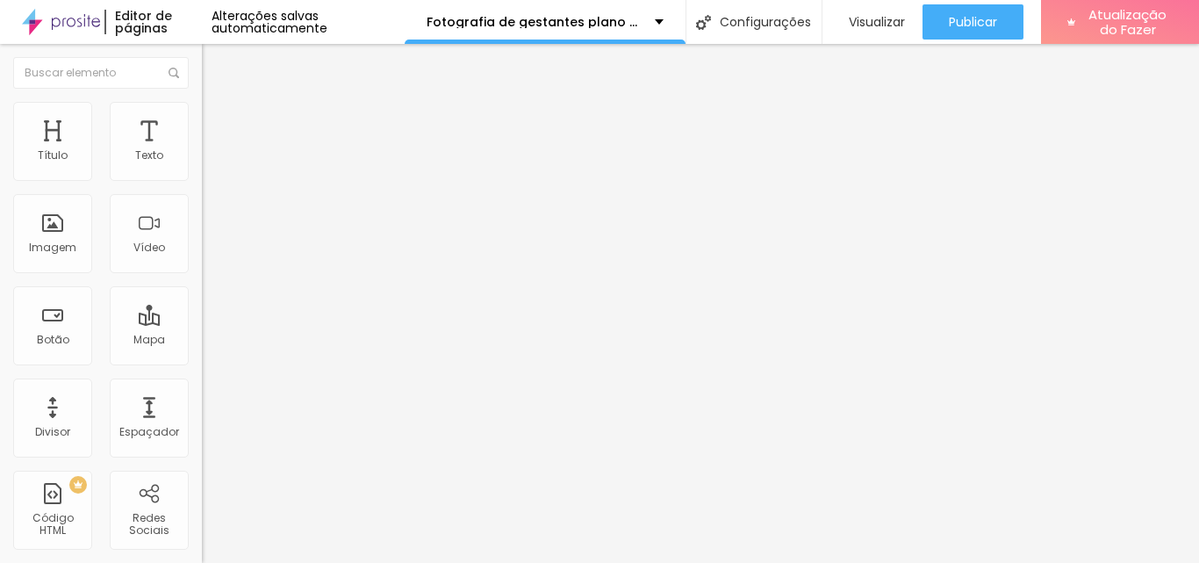
click at [212, 165] on input "19 de outubro de 2024 às 18:00" at bounding box center [251, 156] width 79 height 18
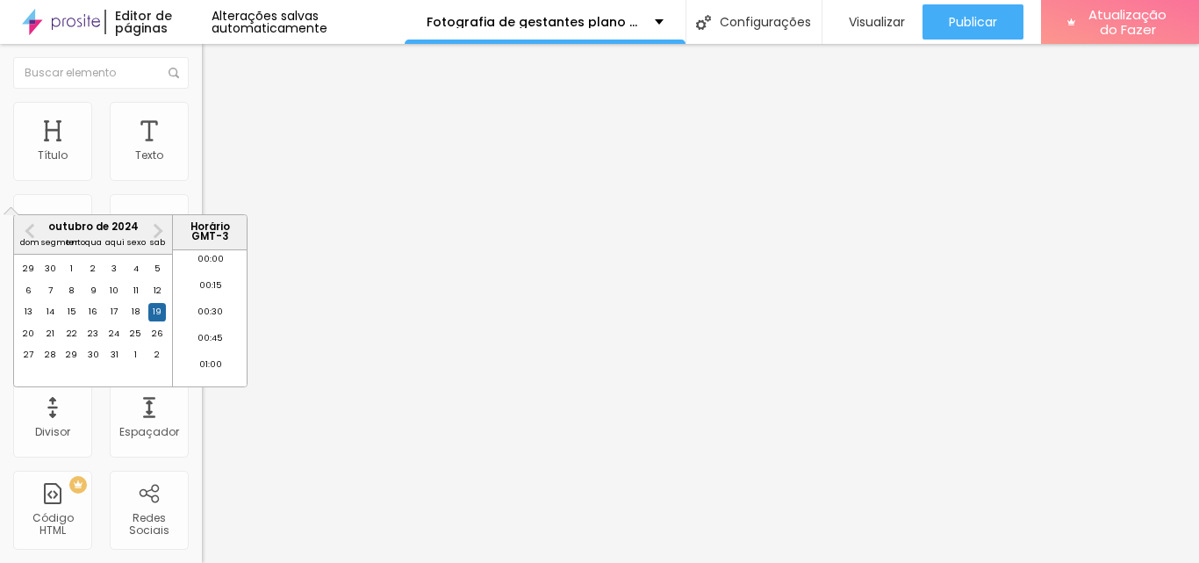
scroll to position [1841, 0]
click at [157, 296] on font "12" at bounding box center [158, 289] width 8 height 11
click at [156, 228] on span "Próximo mês" at bounding box center [156, 230] width 0 height 20
click at [156, 229] on span "Próximo mês" at bounding box center [156, 230] width 0 height 20
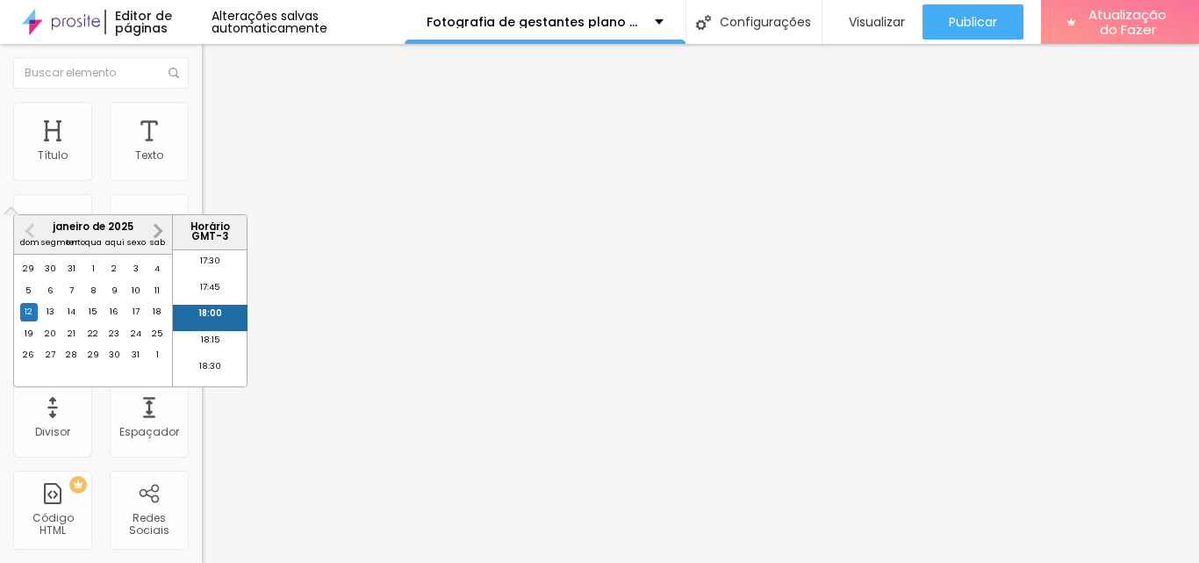
click at [156, 228] on span "Próximo mês" at bounding box center [156, 230] width 0 height 20
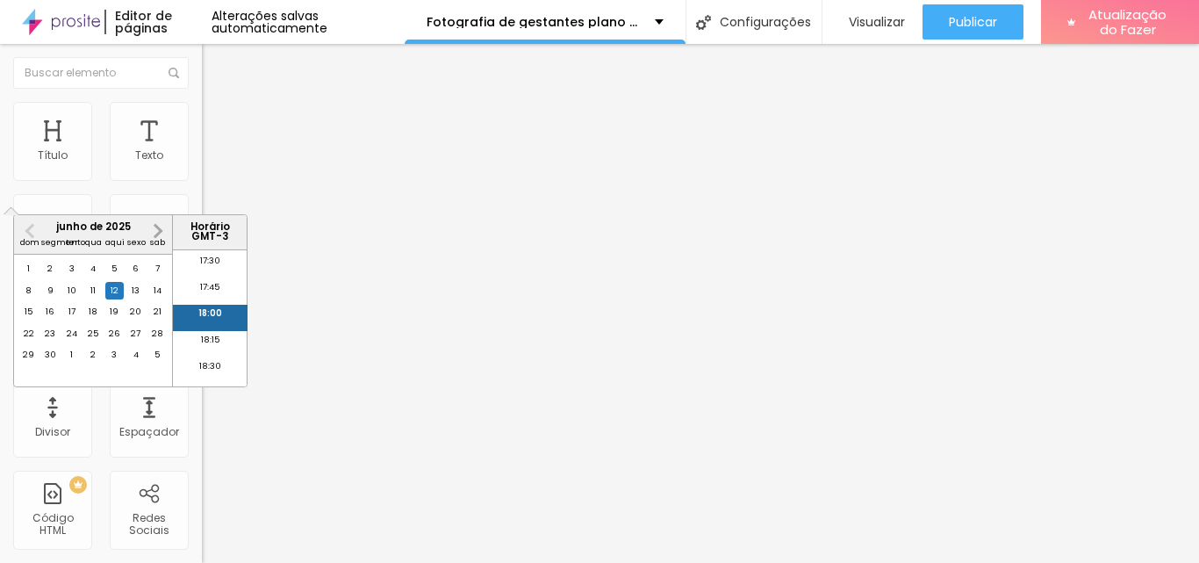
click at [156, 228] on span "Próximo mês" at bounding box center [156, 230] width 0 height 20
click at [29, 320] on div "12" at bounding box center [29, 312] width 18 height 18
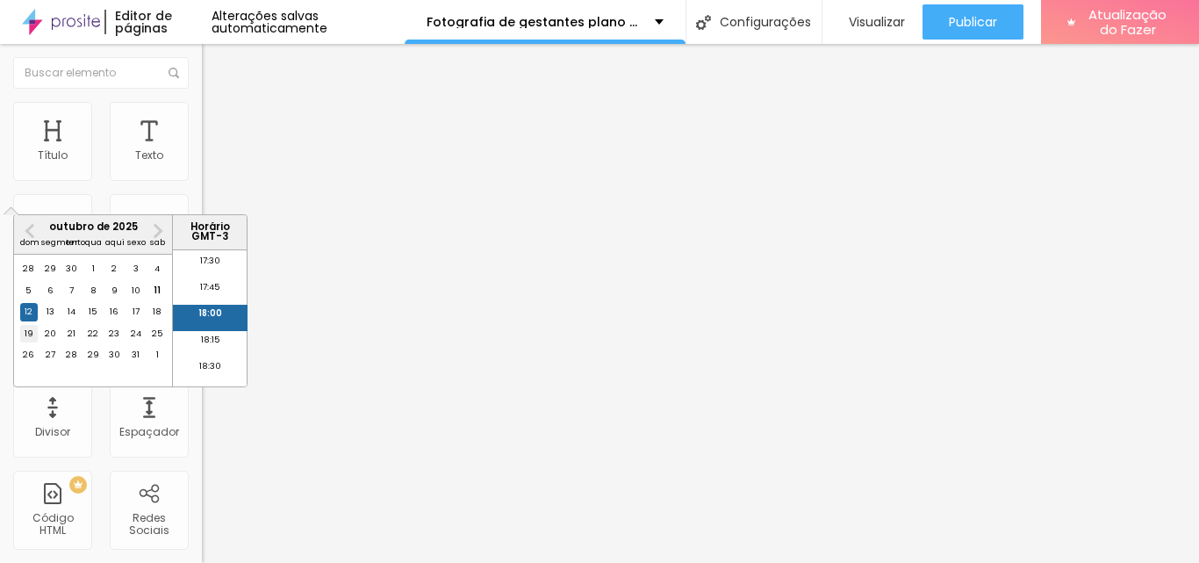
click at [25, 342] on div "19" at bounding box center [29, 334] width 18 height 18
type input "[DATE] 18:00"
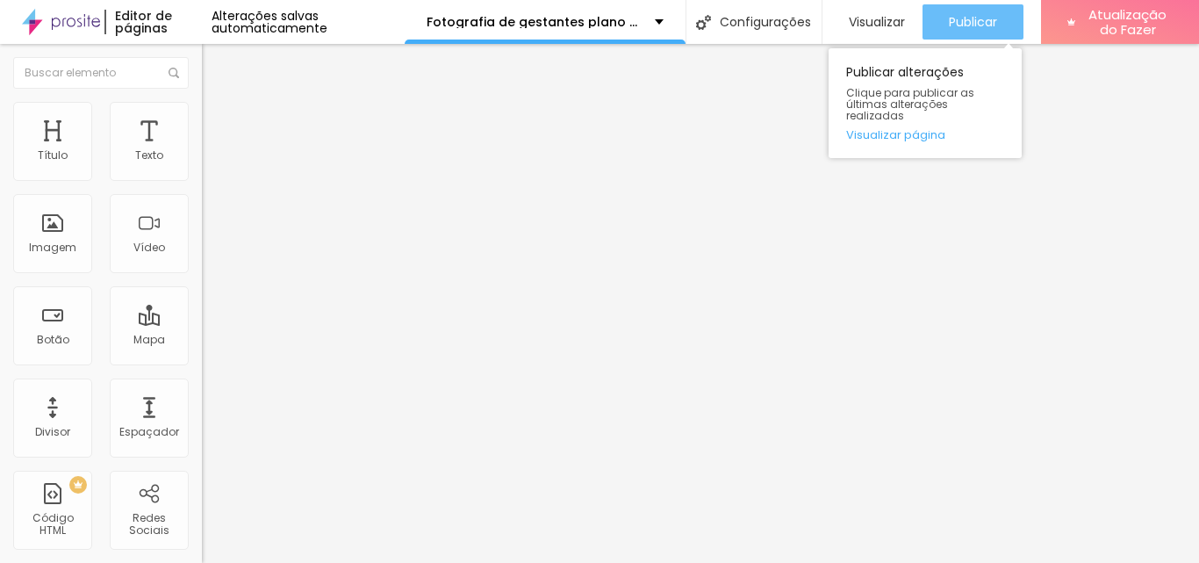
click at [973, 15] on font "Publicar" at bounding box center [973, 22] width 48 height 18
click at [967, 17] on font "Publicar" at bounding box center [973, 22] width 48 height 18
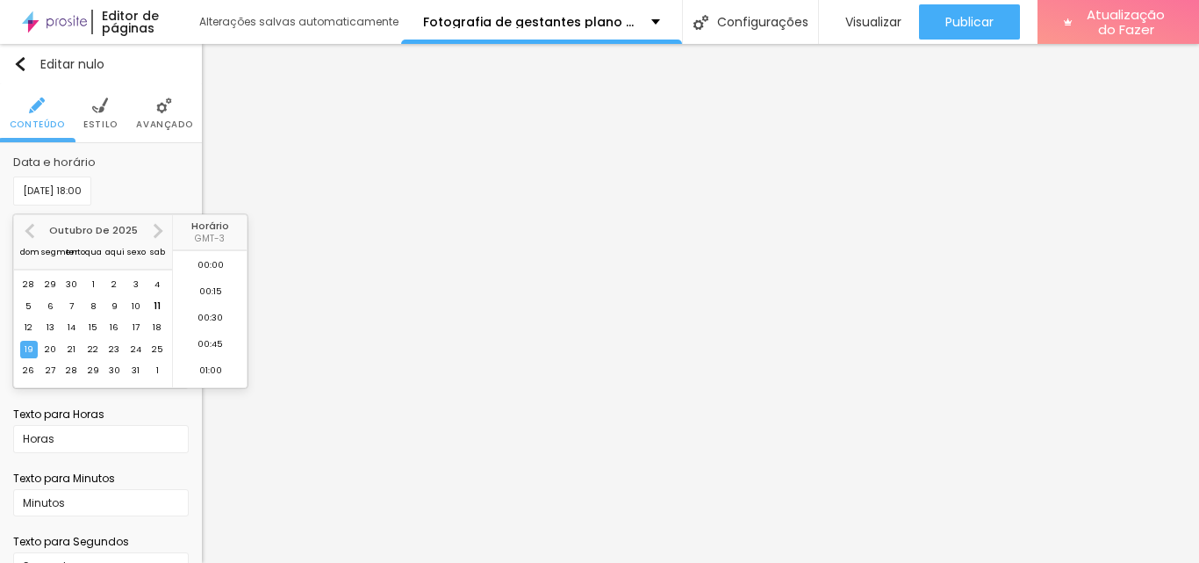
scroll to position [1841, 0]
click at [74, 351] on font "21" at bounding box center [72, 348] width 8 height 11
type input "[DATE] 18:00"
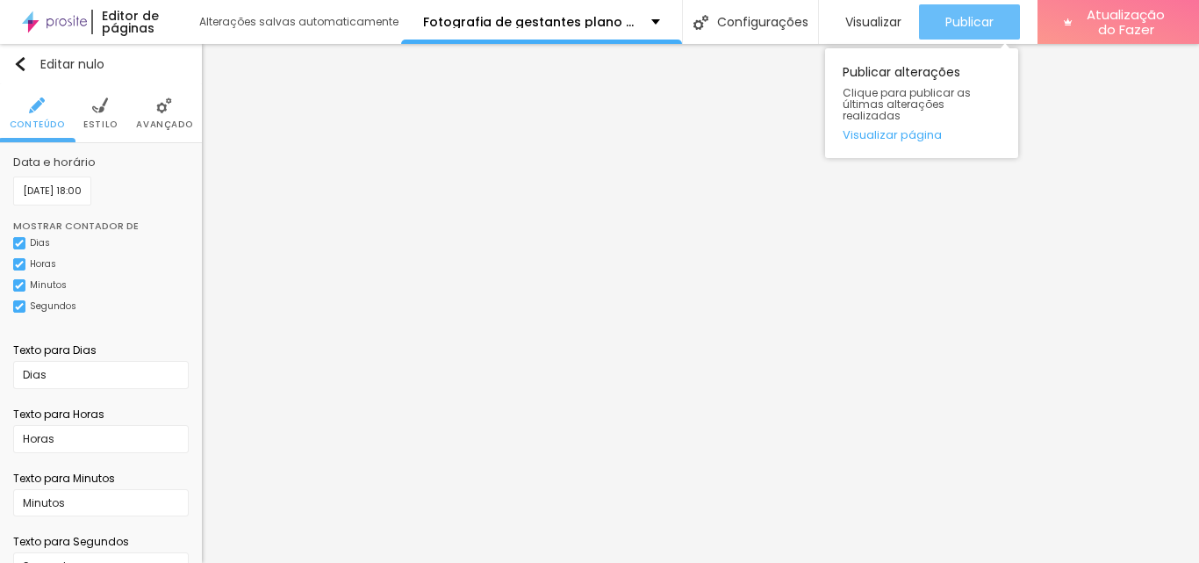
click at [974, 19] on font "Publicar" at bounding box center [969, 22] width 48 height 18
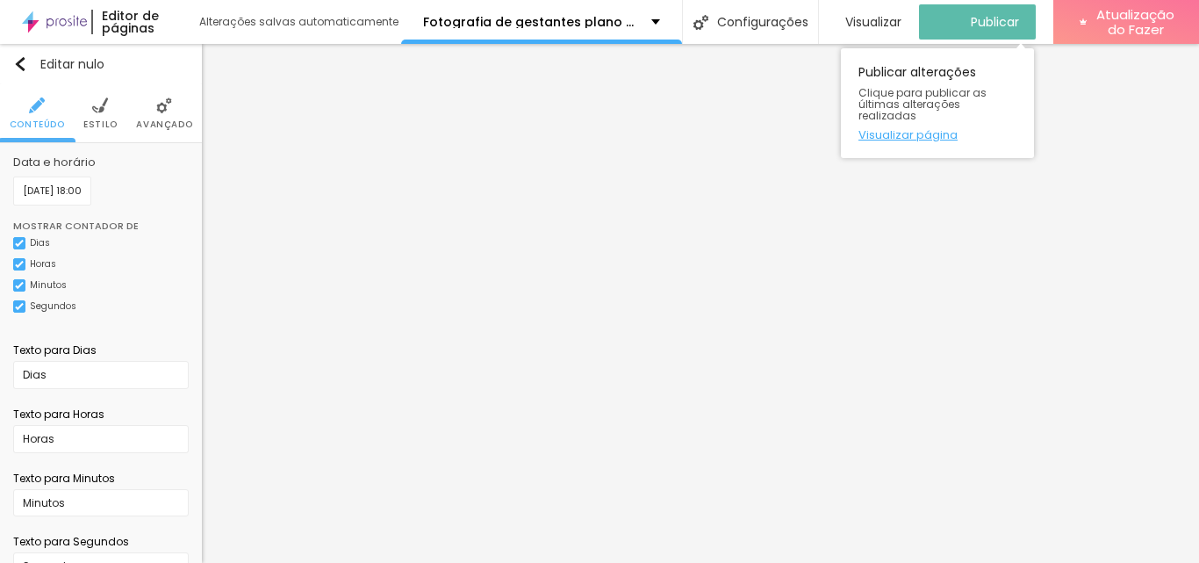
click at [900, 126] on font "Visualizar página" at bounding box center [907, 134] width 99 height 17
